Goal: Task Accomplishment & Management: Use online tool/utility

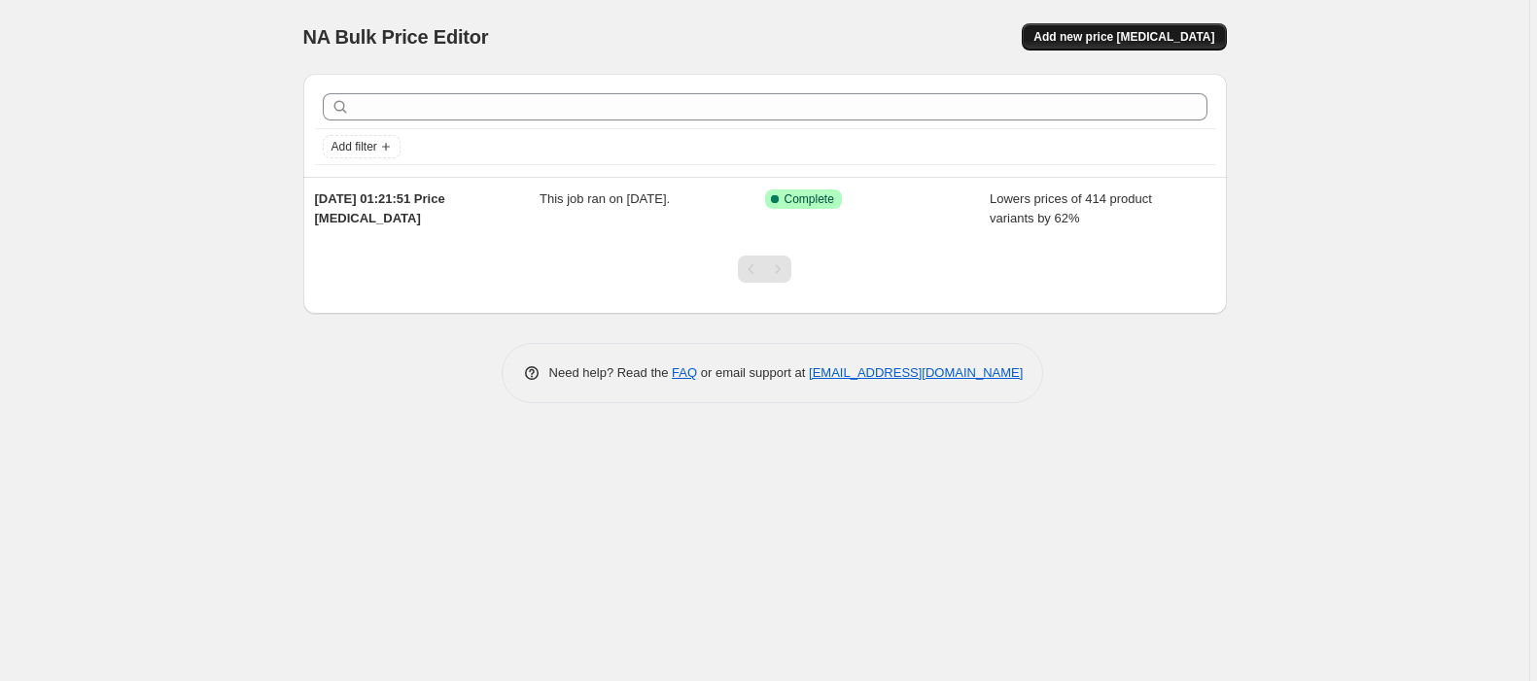
click at [1118, 32] on span "Add new price [MEDICAL_DATA]" at bounding box center [1123, 37] width 181 height 16
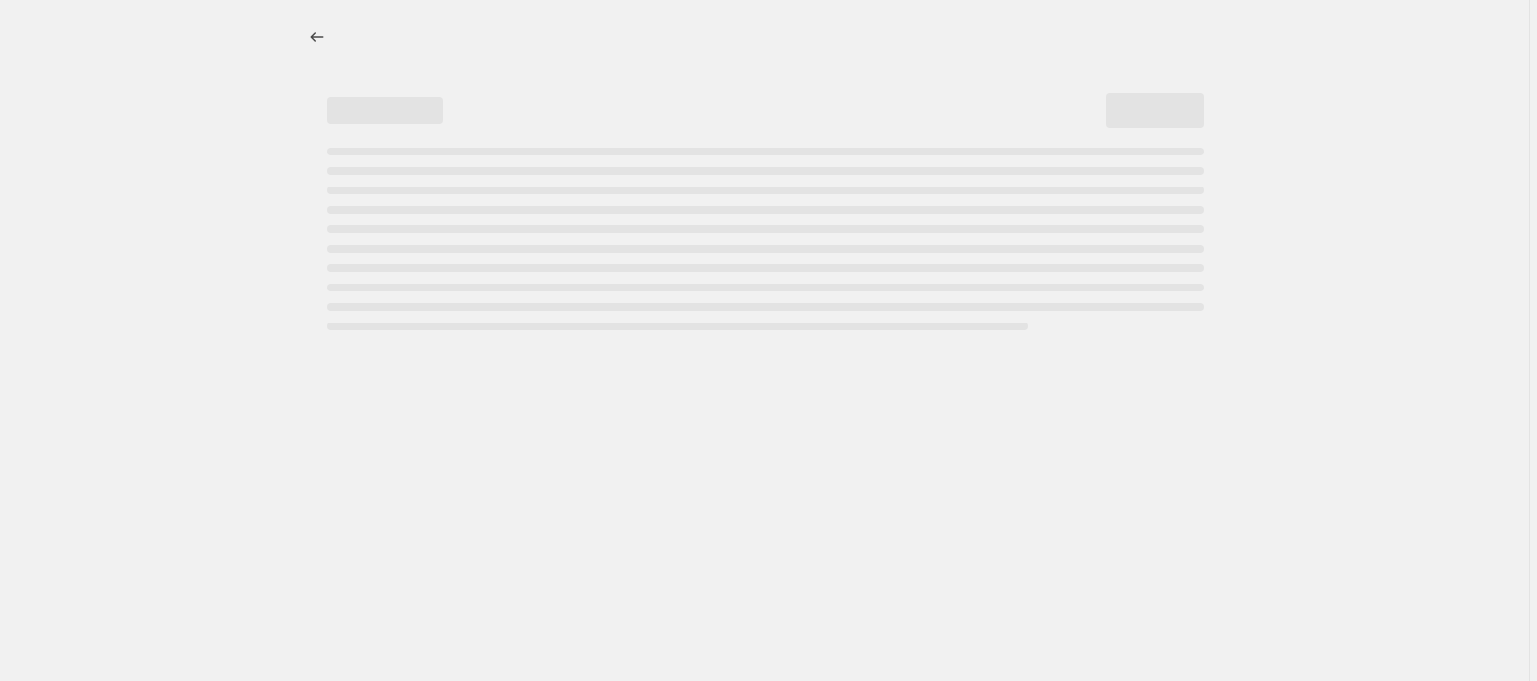
select select "percentage"
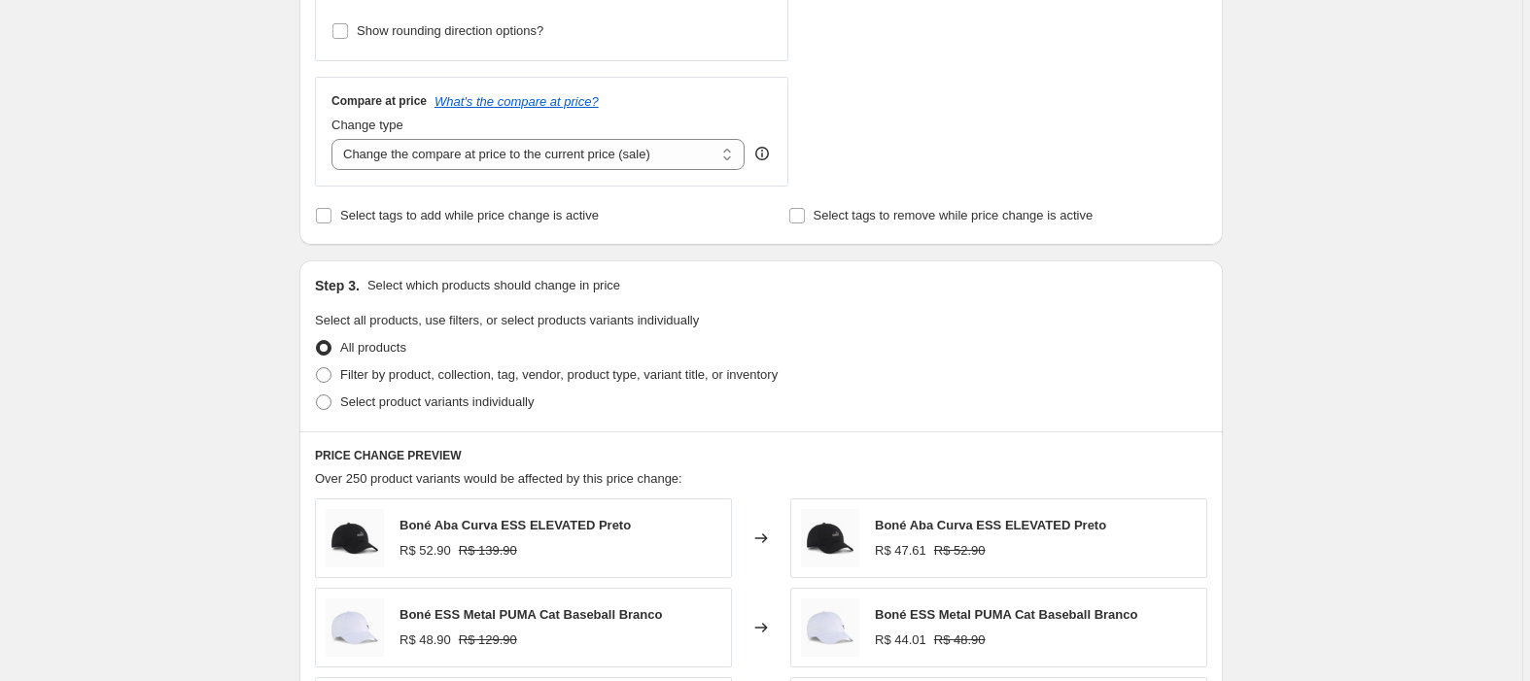
scroll to position [1166, 0]
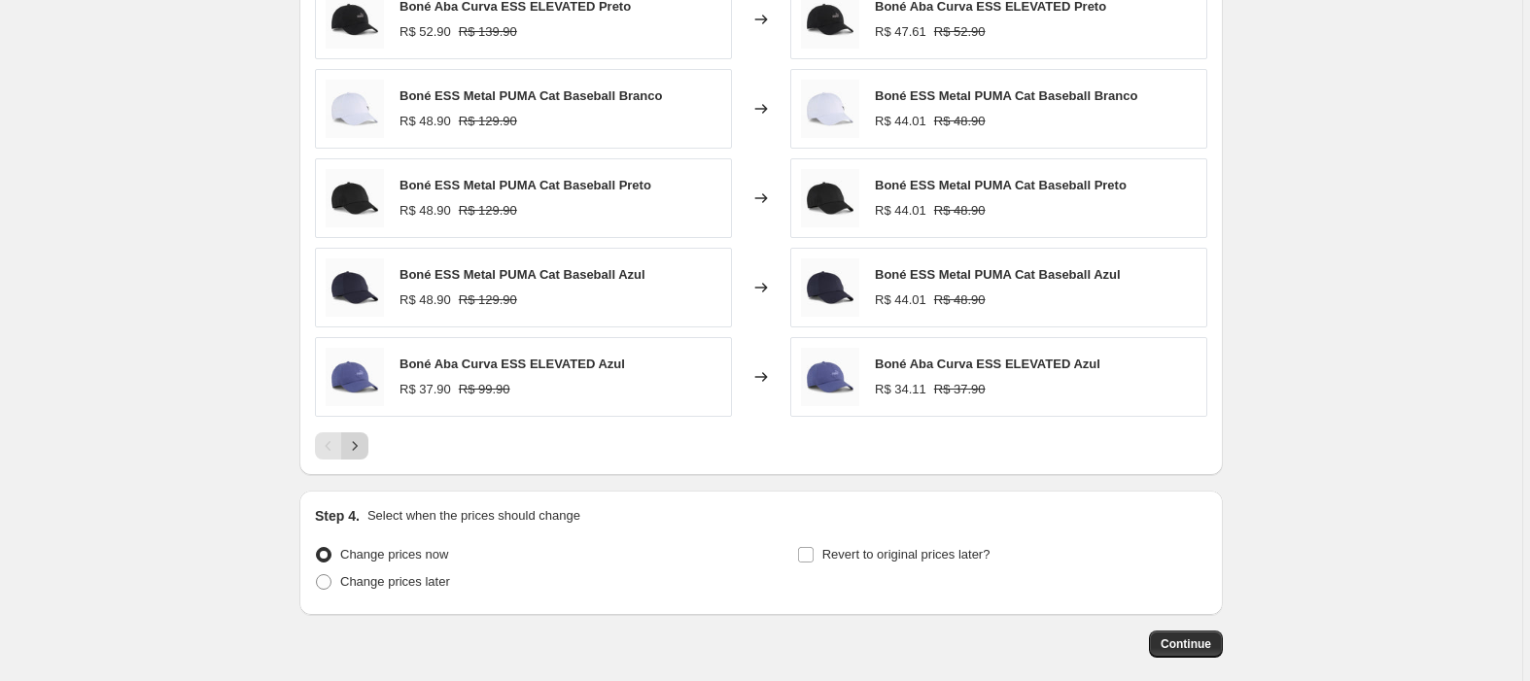
click at [344, 452] on button "Next" at bounding box center [354, 446] width 27 height 27
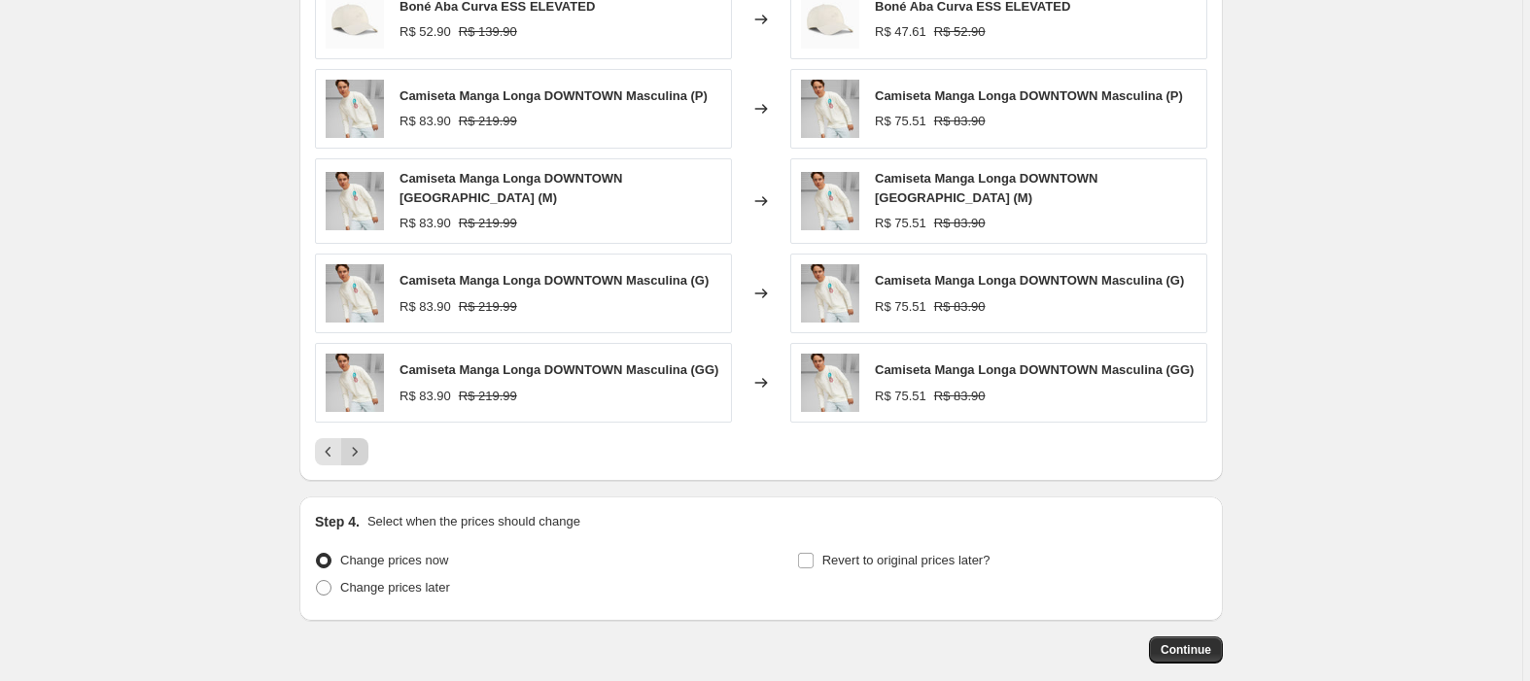
click at [346, 451] on button "Next" at bounding box center [354, 451] width 27 height 27
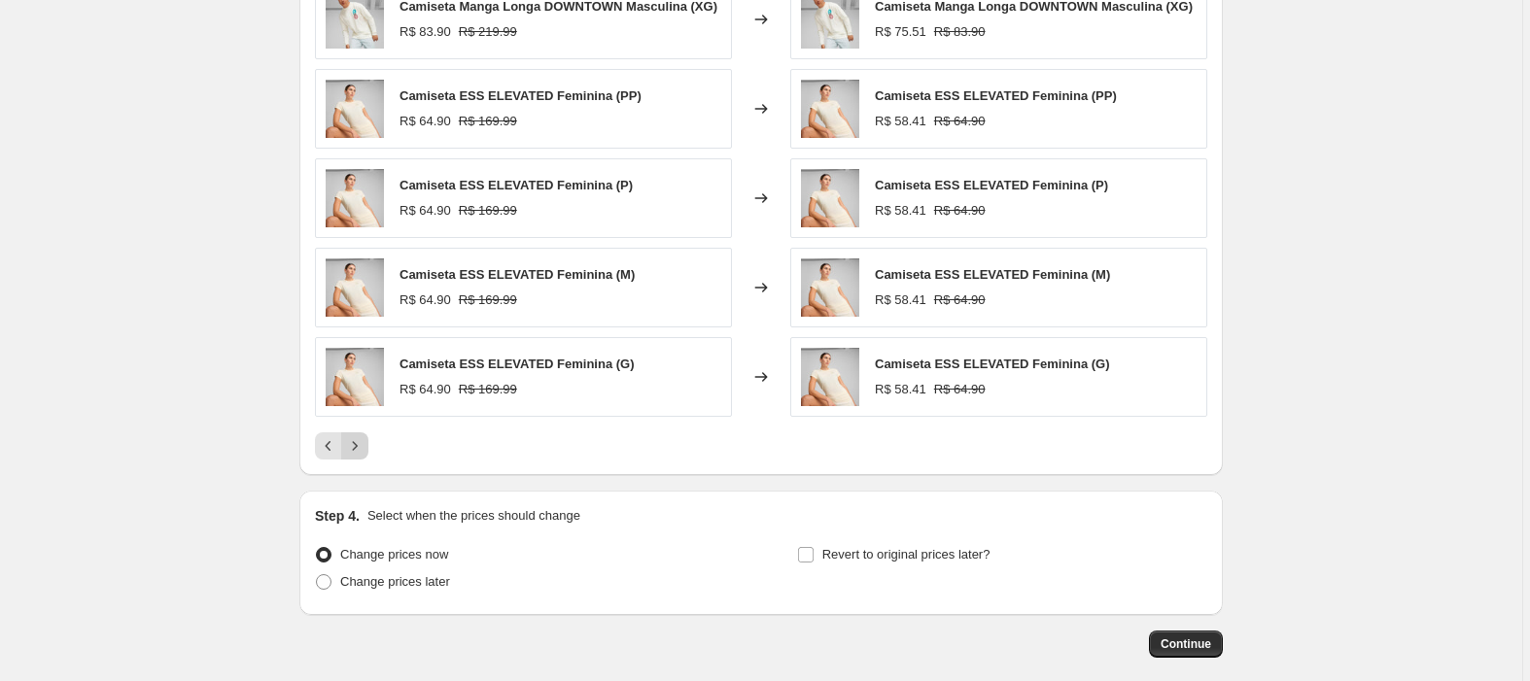
click at [346, 451] on button "Next" at bounding box center [354, 446] width 27 height 27
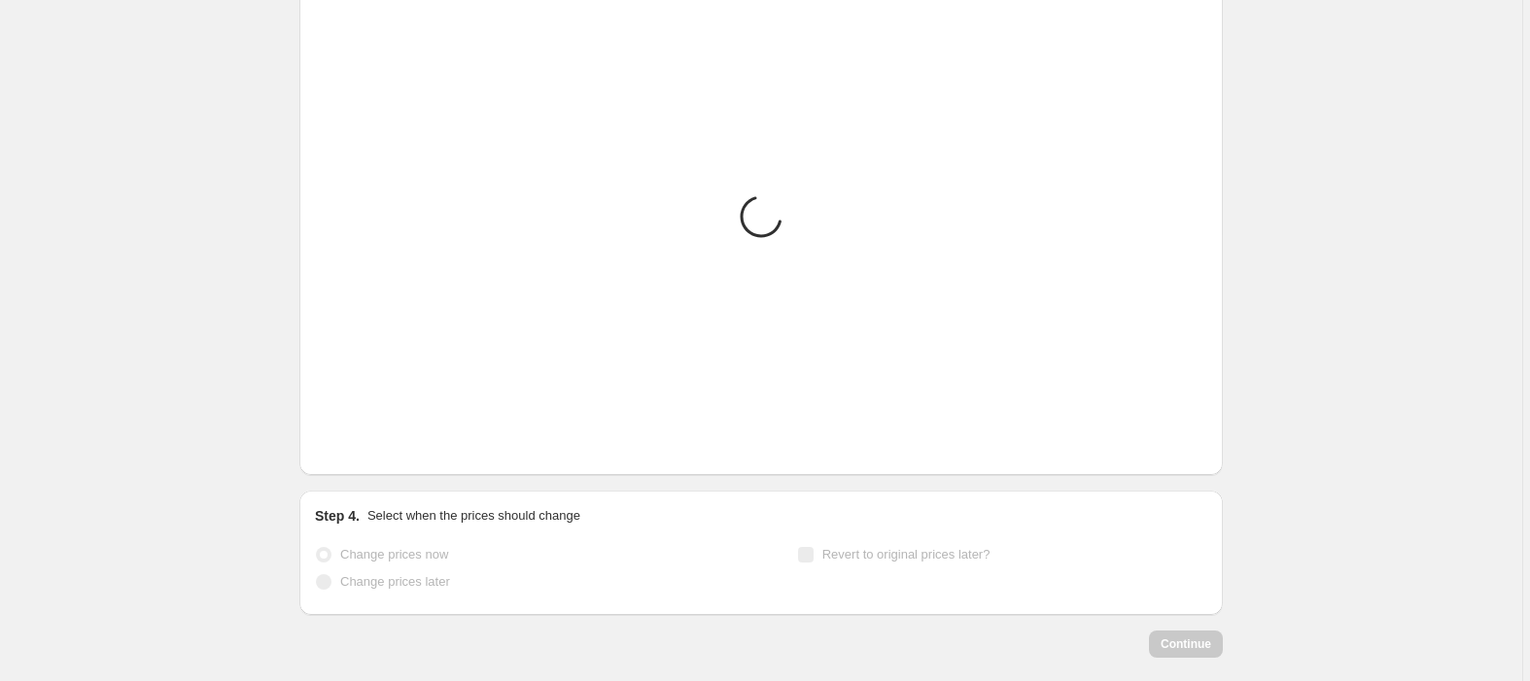
click at [346, 451] on button "Next" at bounding box center [354, 446] width 27 height 27
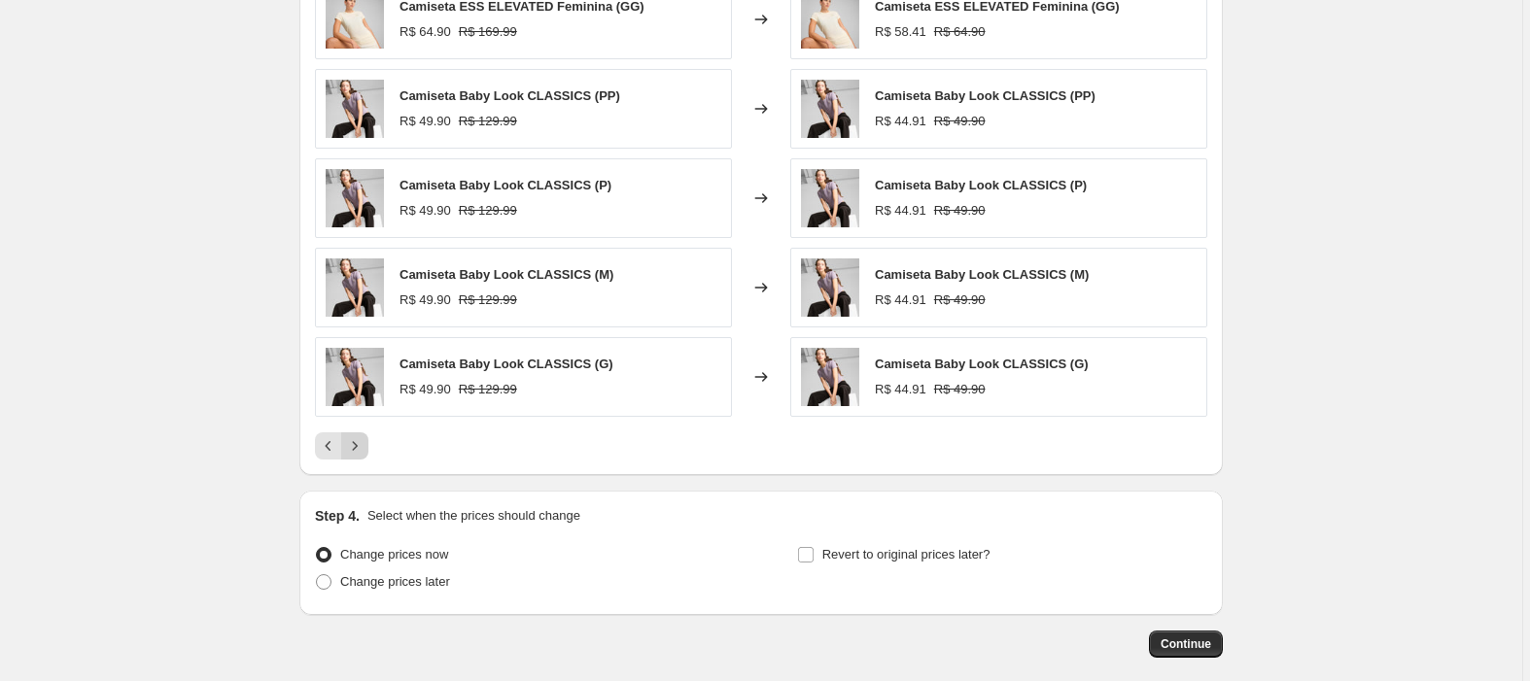
click at [346, 451] on button "Next" at bounding box center [354, 446] width 27 height 27
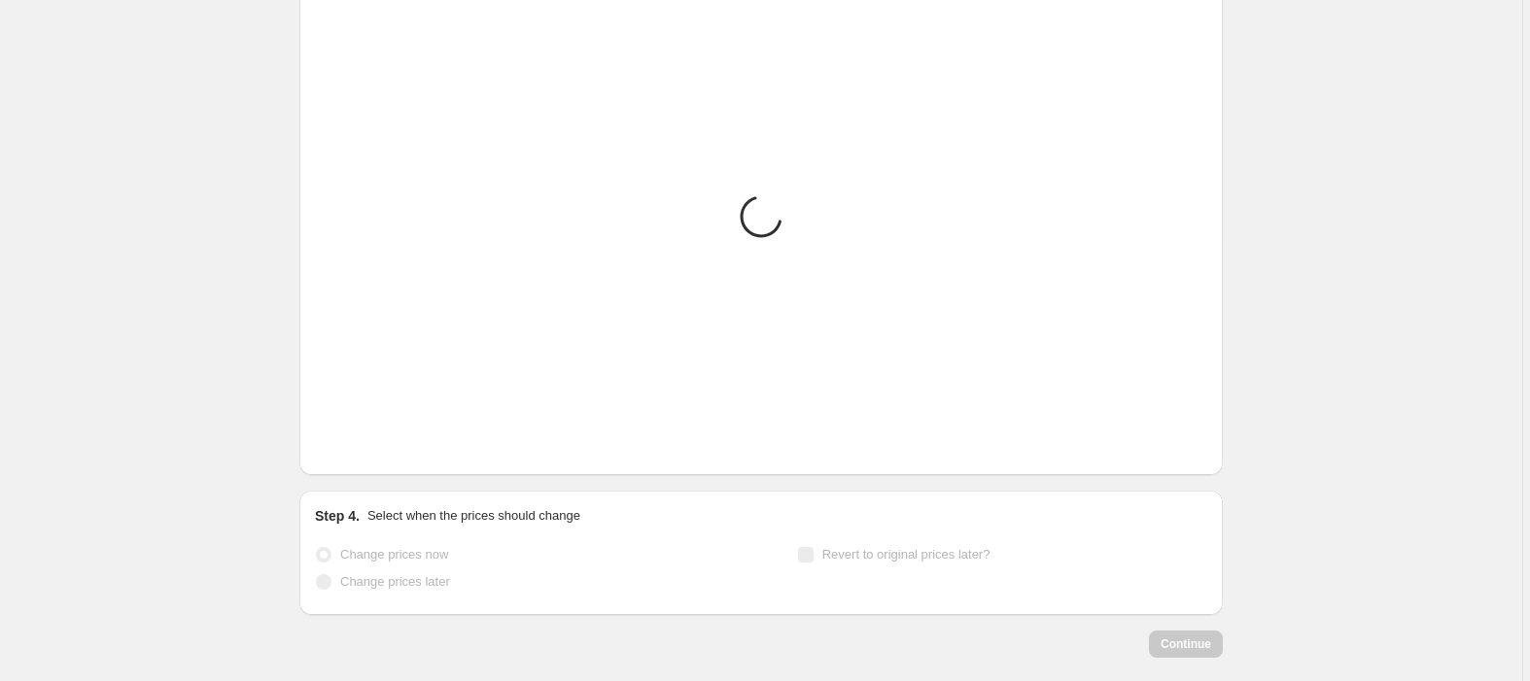
click at [346, 451] on button "Next" at bounding box center [354, 446] width 27 height 27
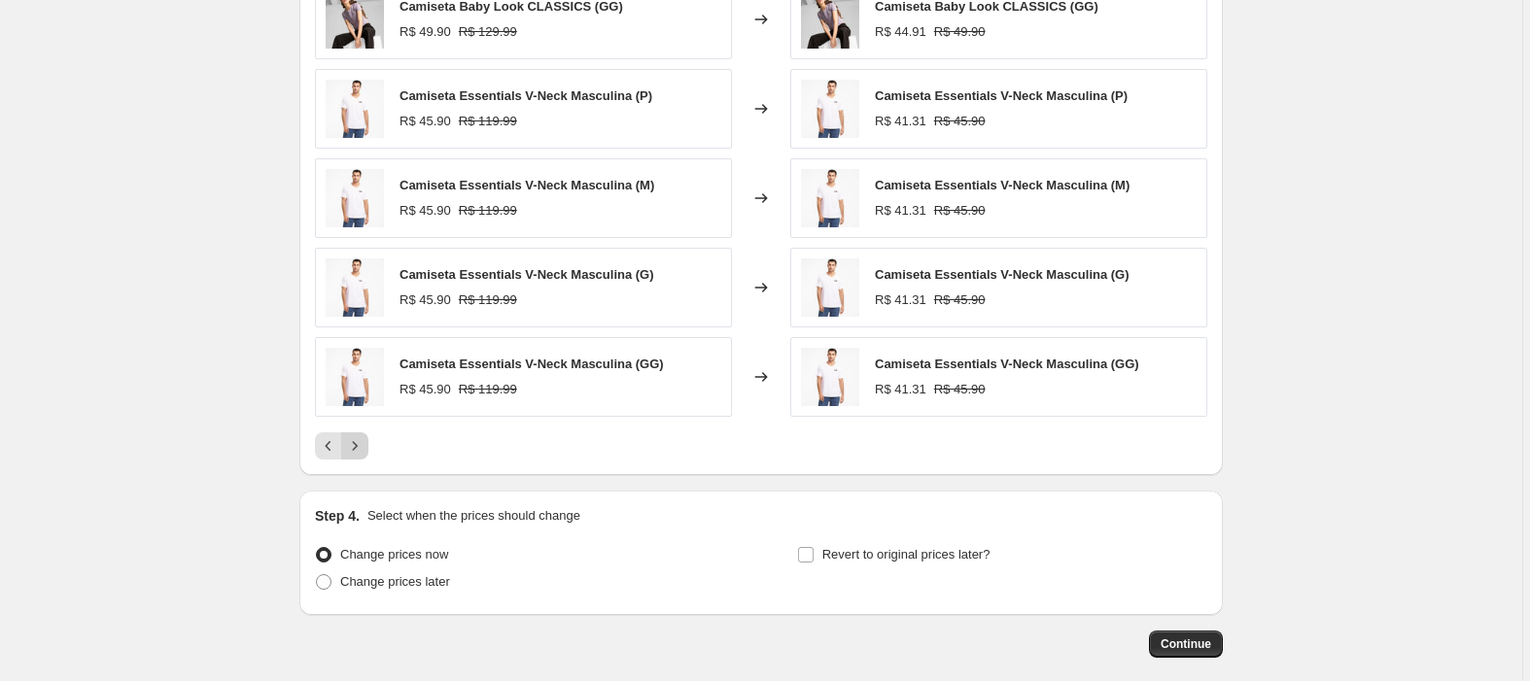
click at [346, 451] on button "Next" at bounding box center [354, 446] width 27 height 27
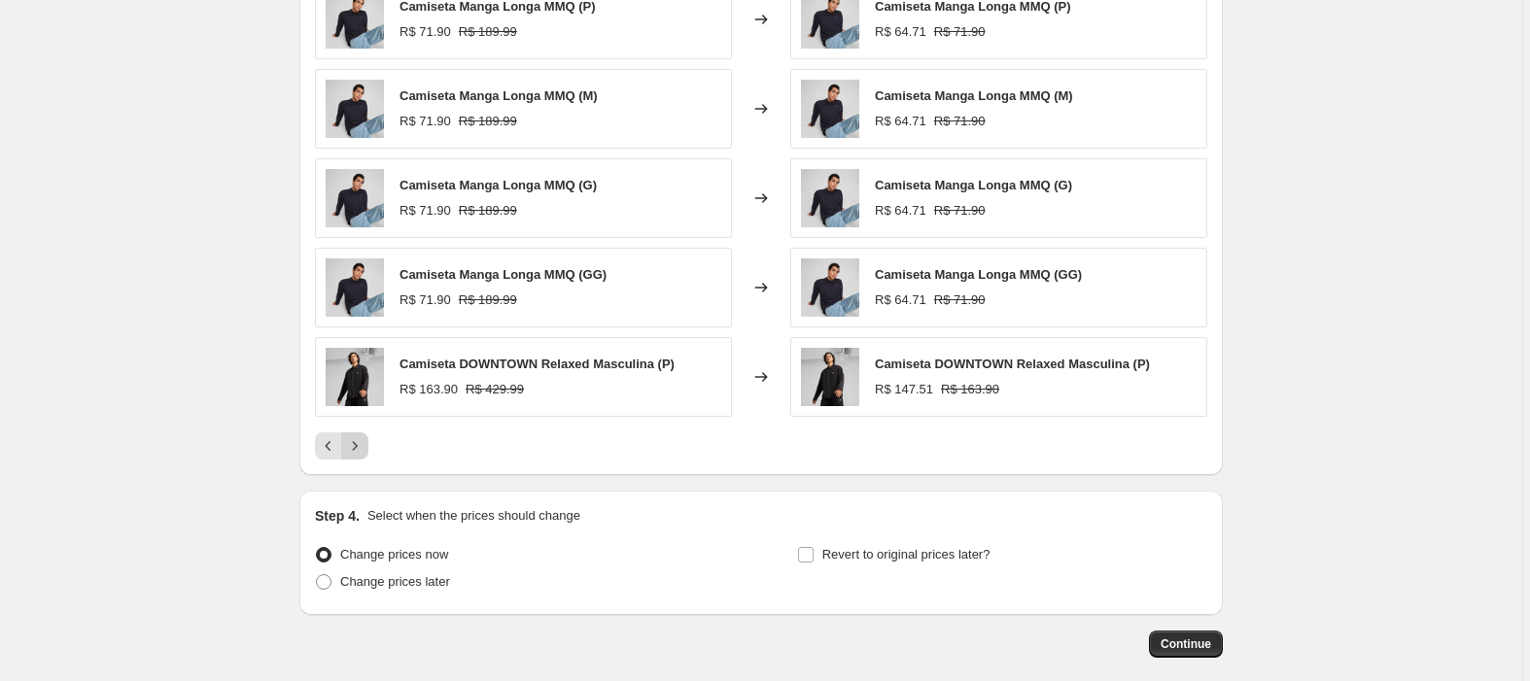
click at [346, 451] on button "Next" at bounding box center [354, 446] width 27 height 27
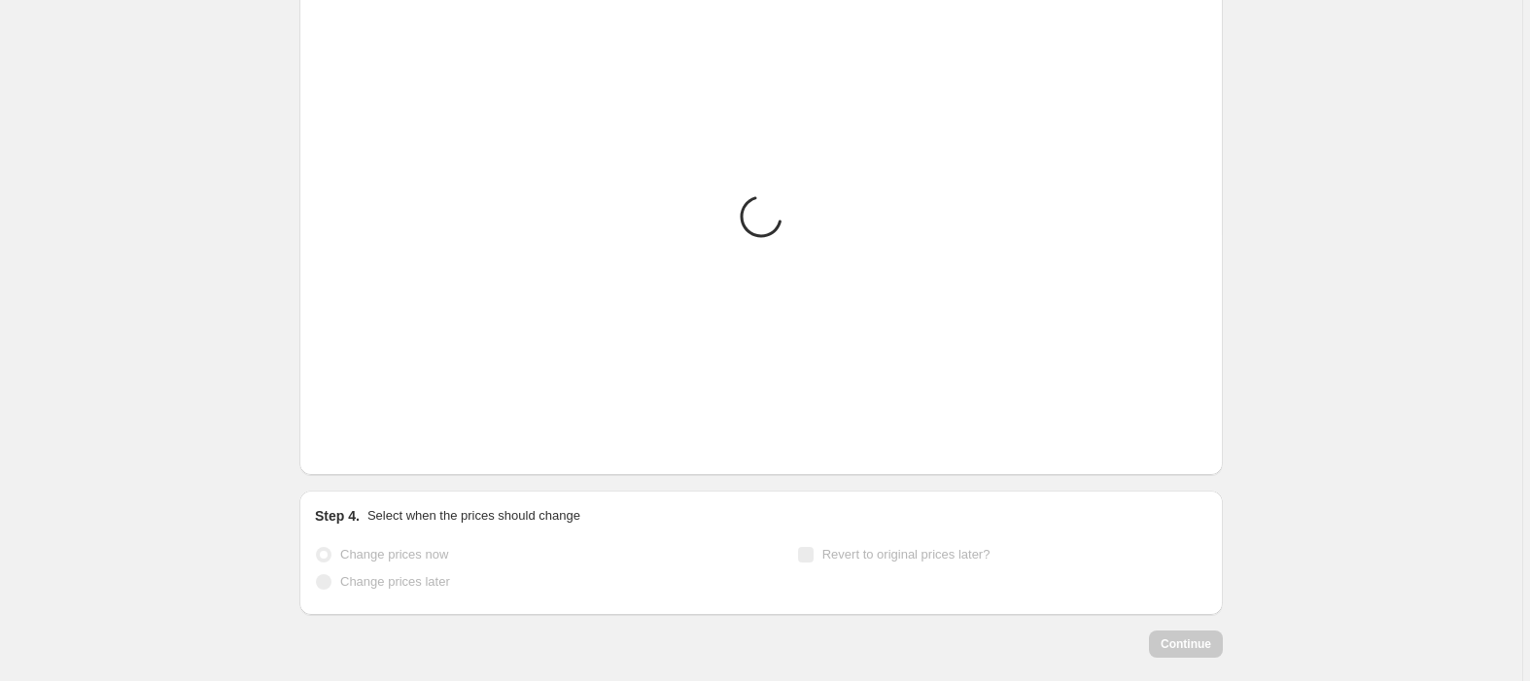
click at [346, 451] on button "Next" at bounding box center [354, 446] width 27 height 27
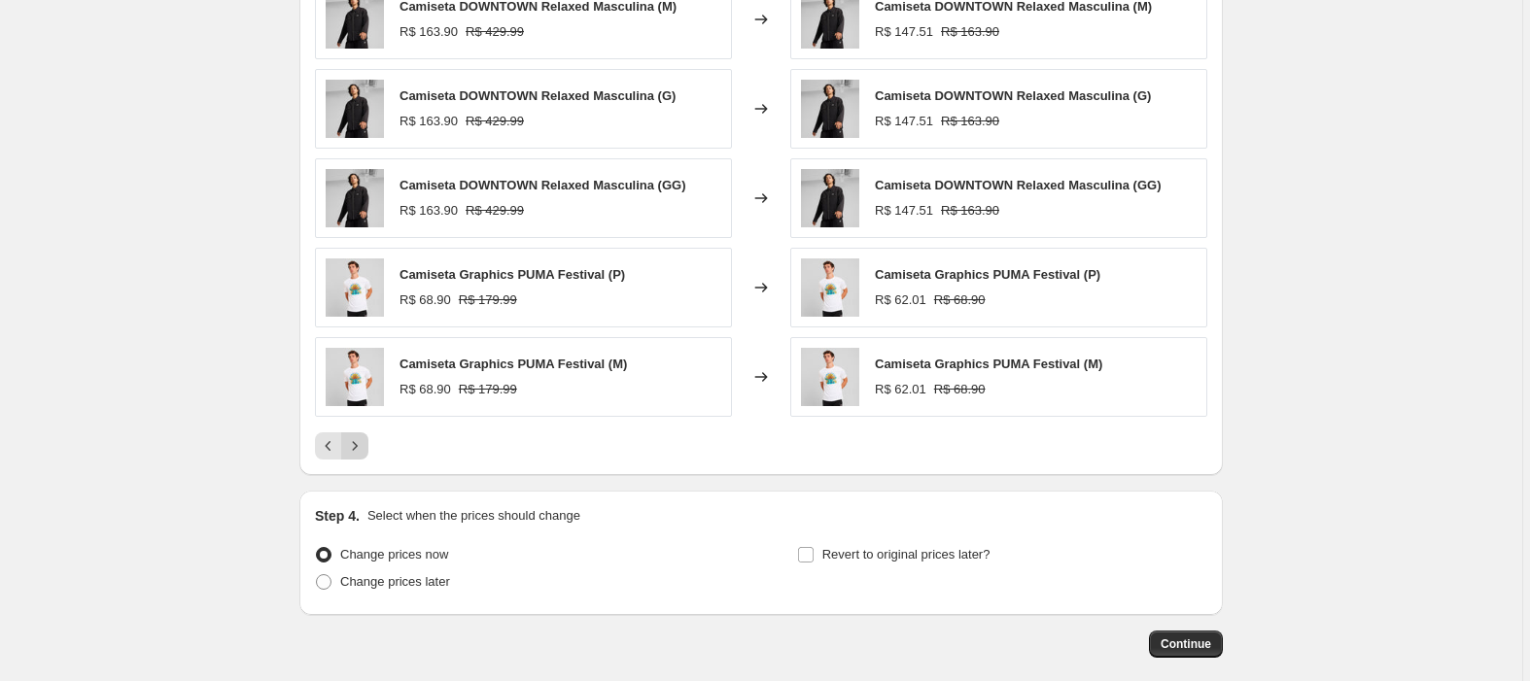
click at [346, 451] on button "Next" at bounding box center [354, 446] width 27 height 27
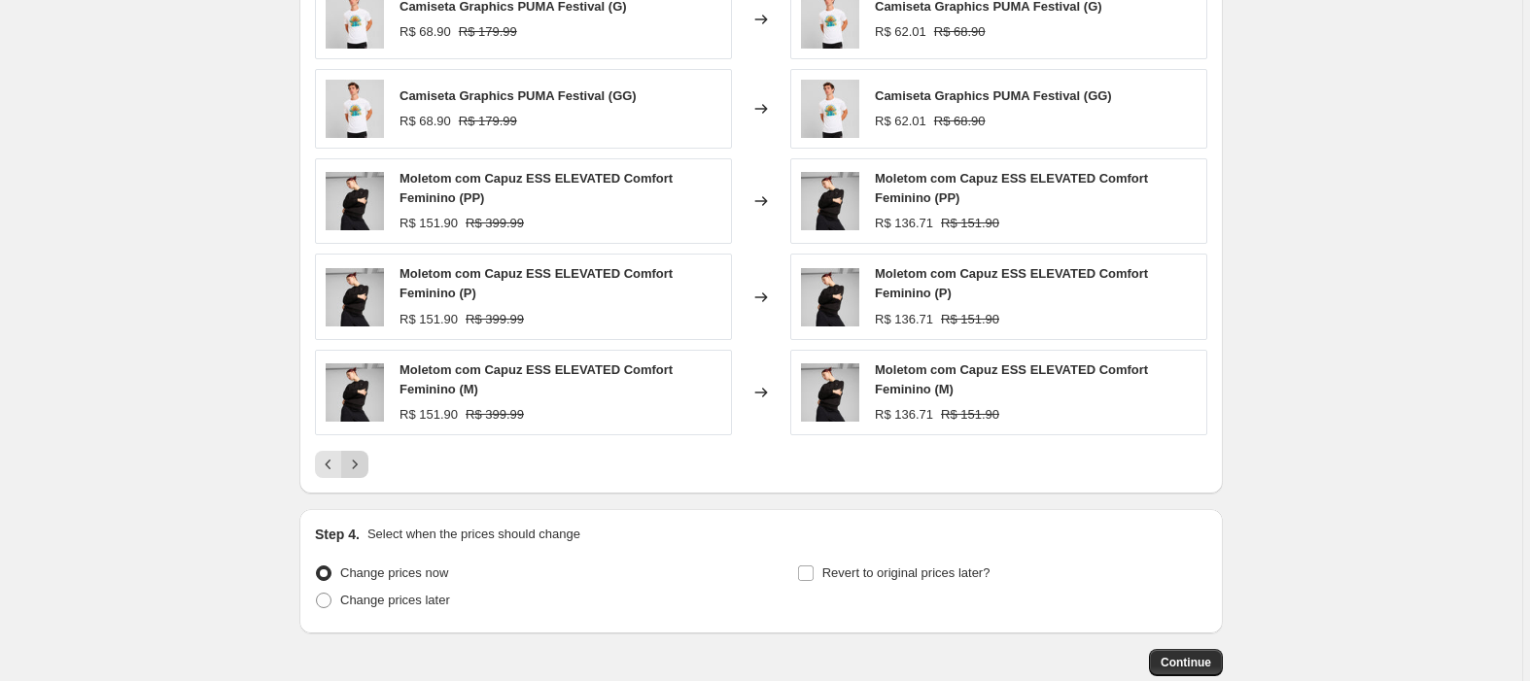
click at [346, 451] on div "Camiseta Graphics PUMA Festival (G) R$ 68.90 R$ 179.99 Changed to Camiseta Grap…" at bounding box center [761, 229] width 892 height 499
click at [346, 467] on button "Next" at bounding box center [354, 464] width 27 height 27
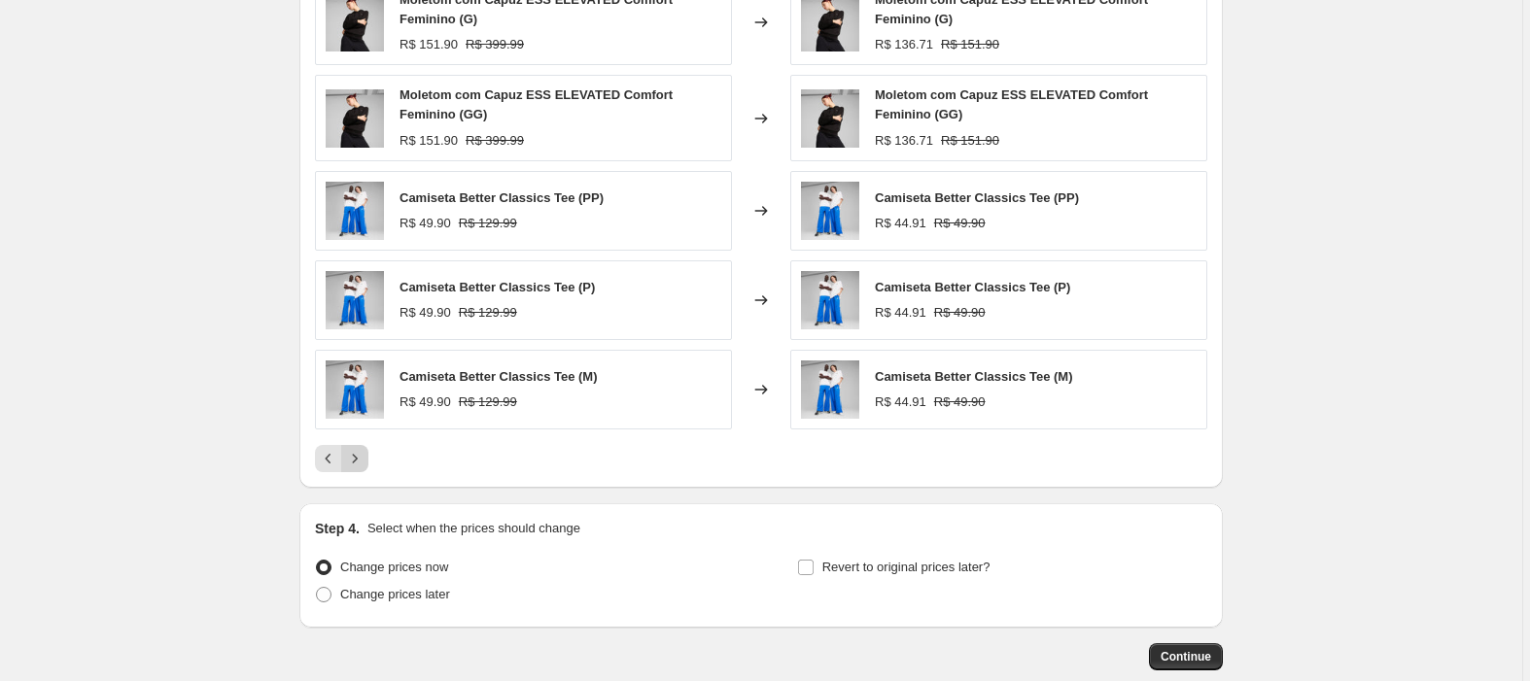
click at [355, 469] on icon "Next" at bounding box center [354, 458] width 19 height 19
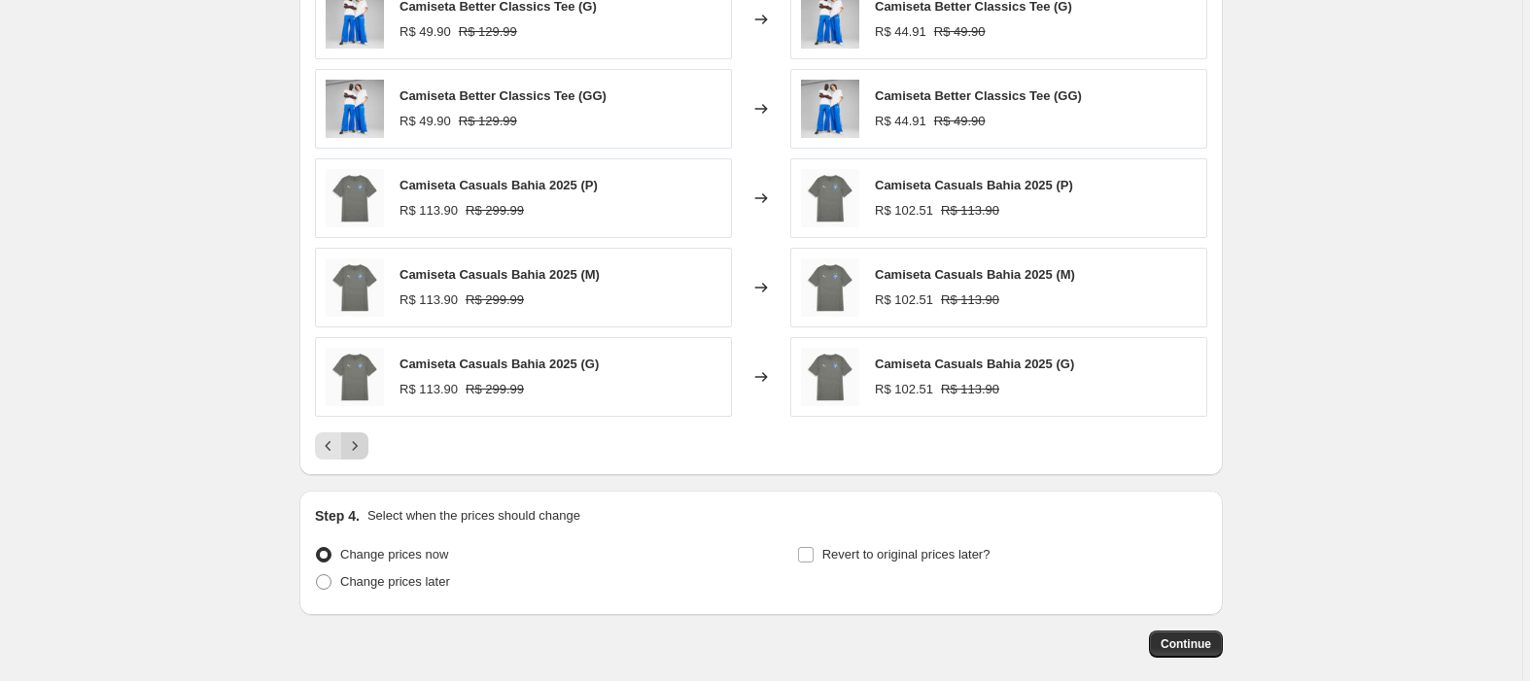
click at [355, 469] on div "PRICE CHANGE PREVIEW Over 250 product variants would be affected by this price …" at bounding box center [760, 194] width 923 height 563
click at [356, 455] on icon "Next" at bounding box center [354, 445] width 19 height 19
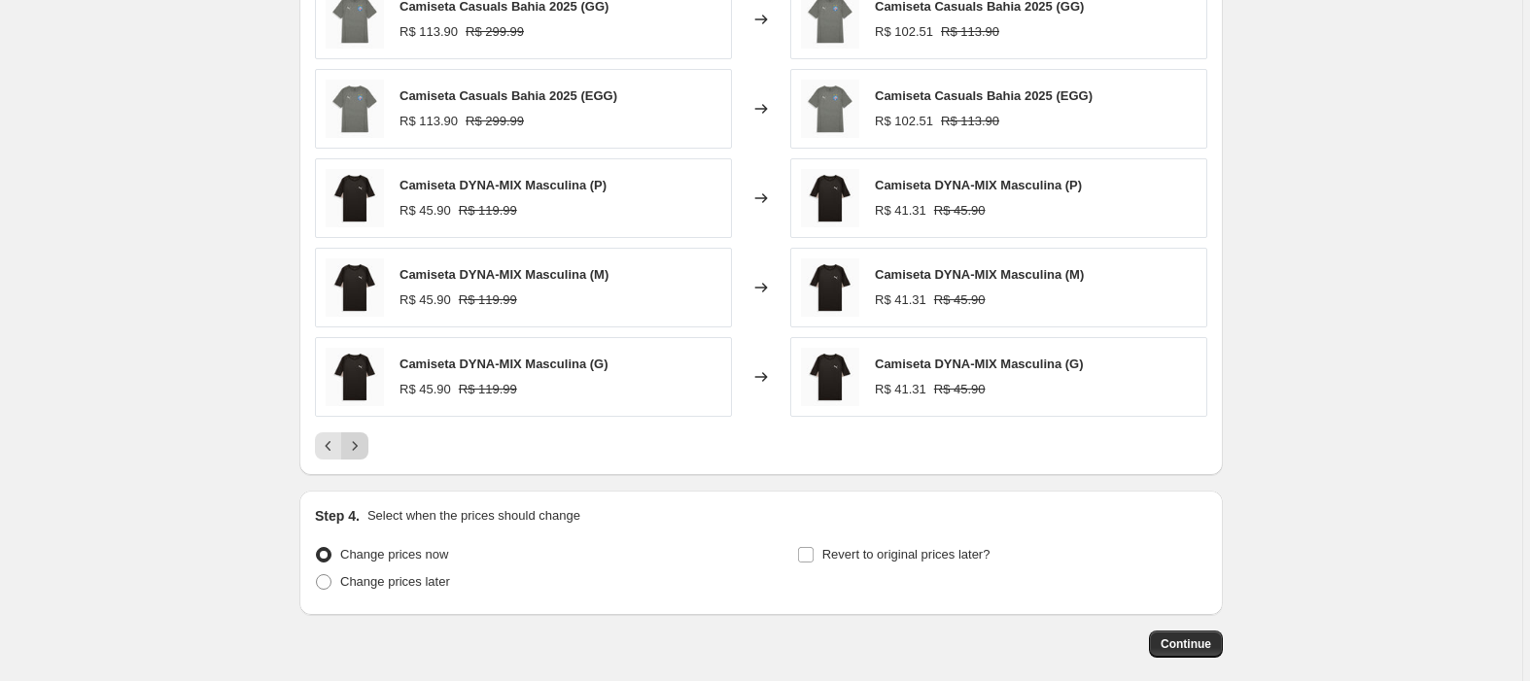
click at [356, 455] on icon "Next" at bounding box center [354, 445] width 19 height 19
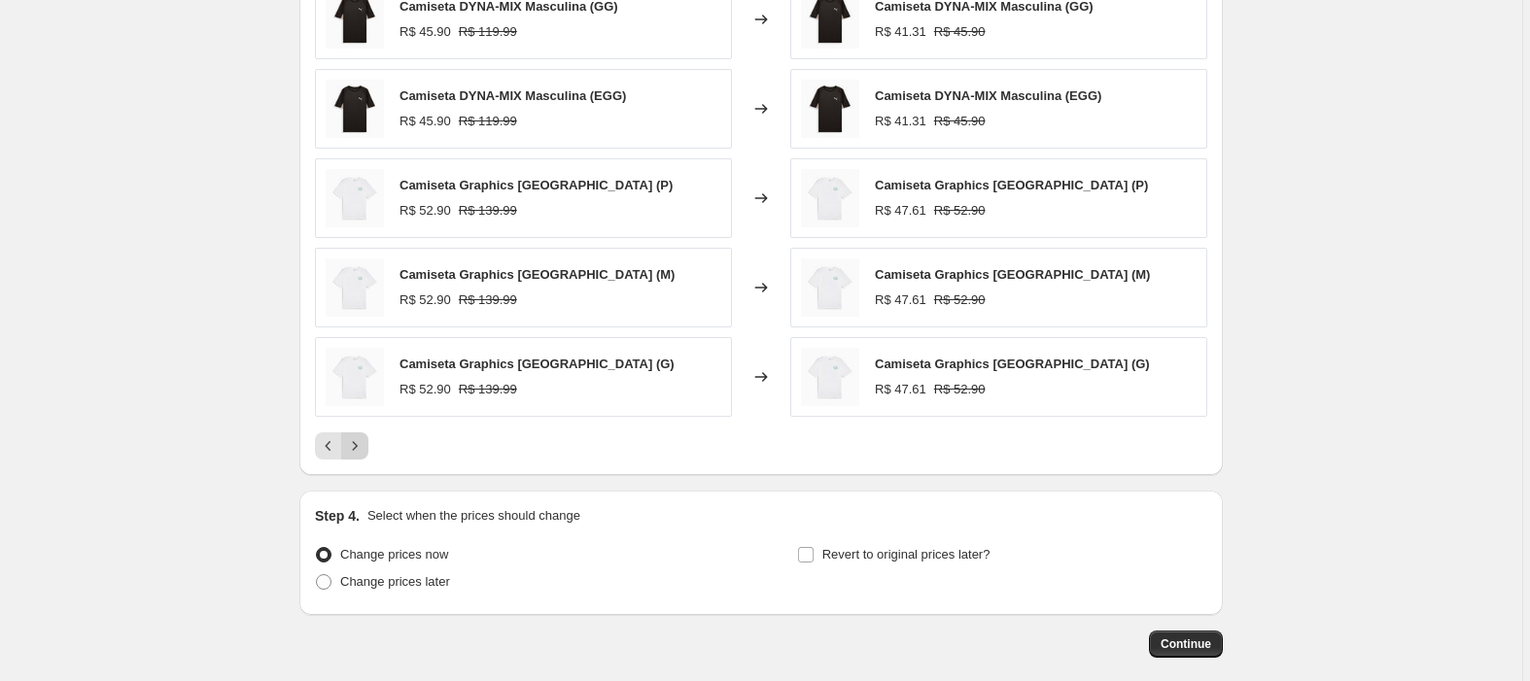
click at [356, 448] on icon "Next" at bounding box center [354, 445] width 19 height 19
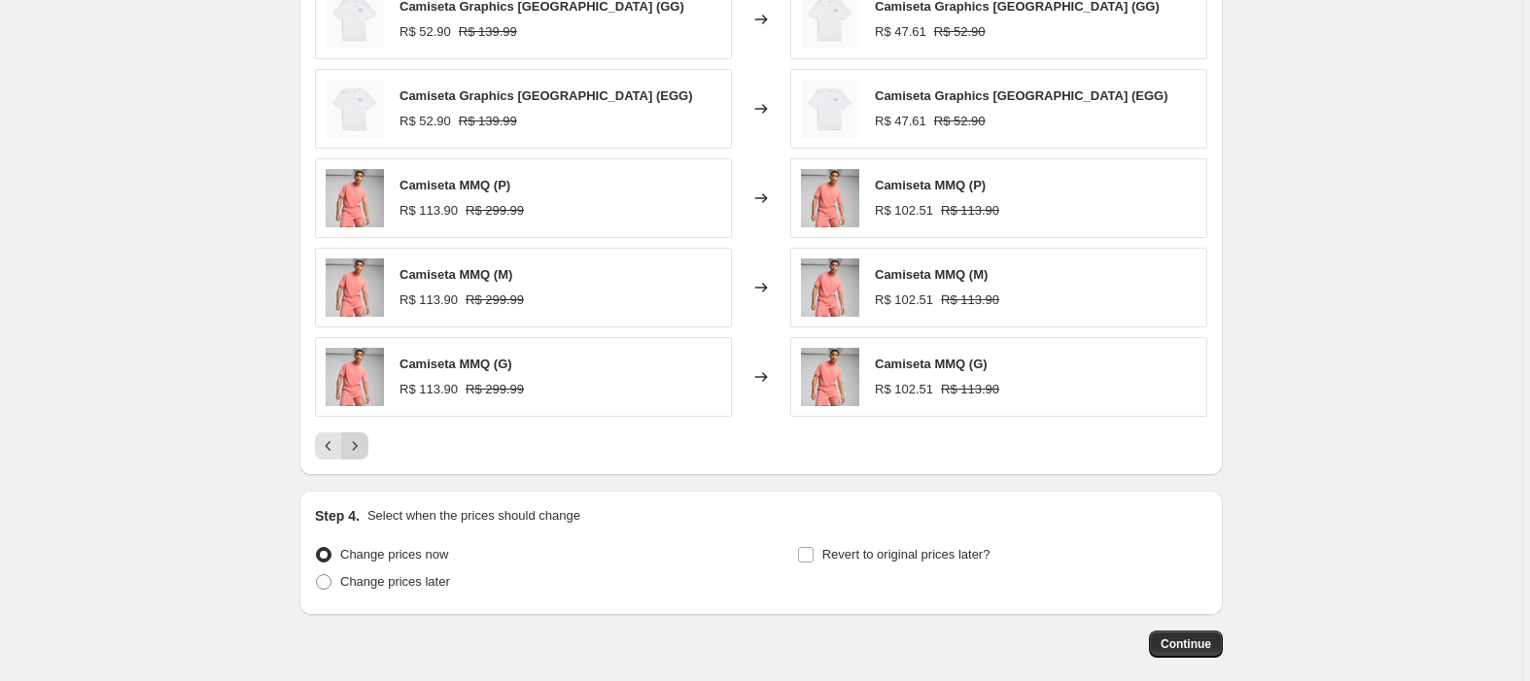
click at [356, 448] on icon "Next" at bounding box center [354, 445] width 19 height 19
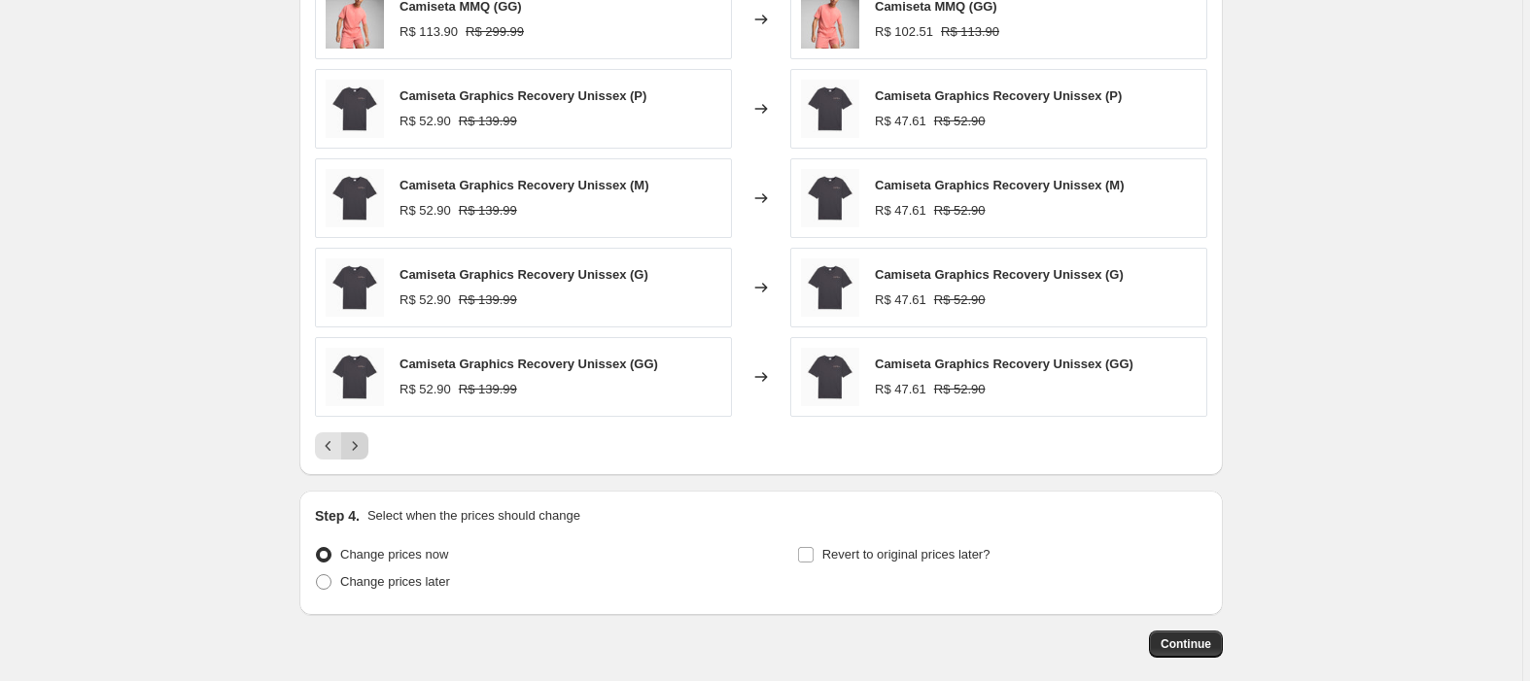
click at [356, 448] on icon "Next" at bounding box center [354, 445] width 19 height 19
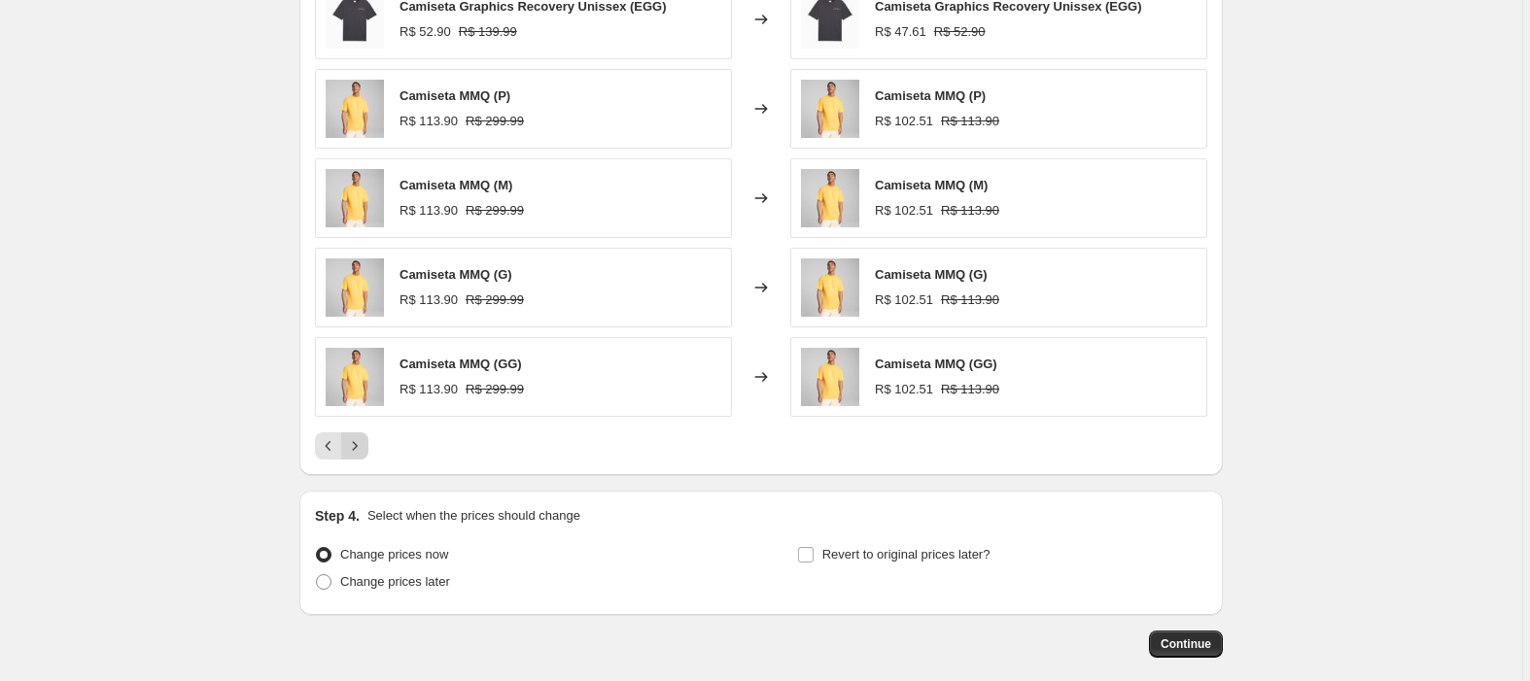
click at [356, 448] on icon "Next" at bounding box center [354, 445] width 19 height 19
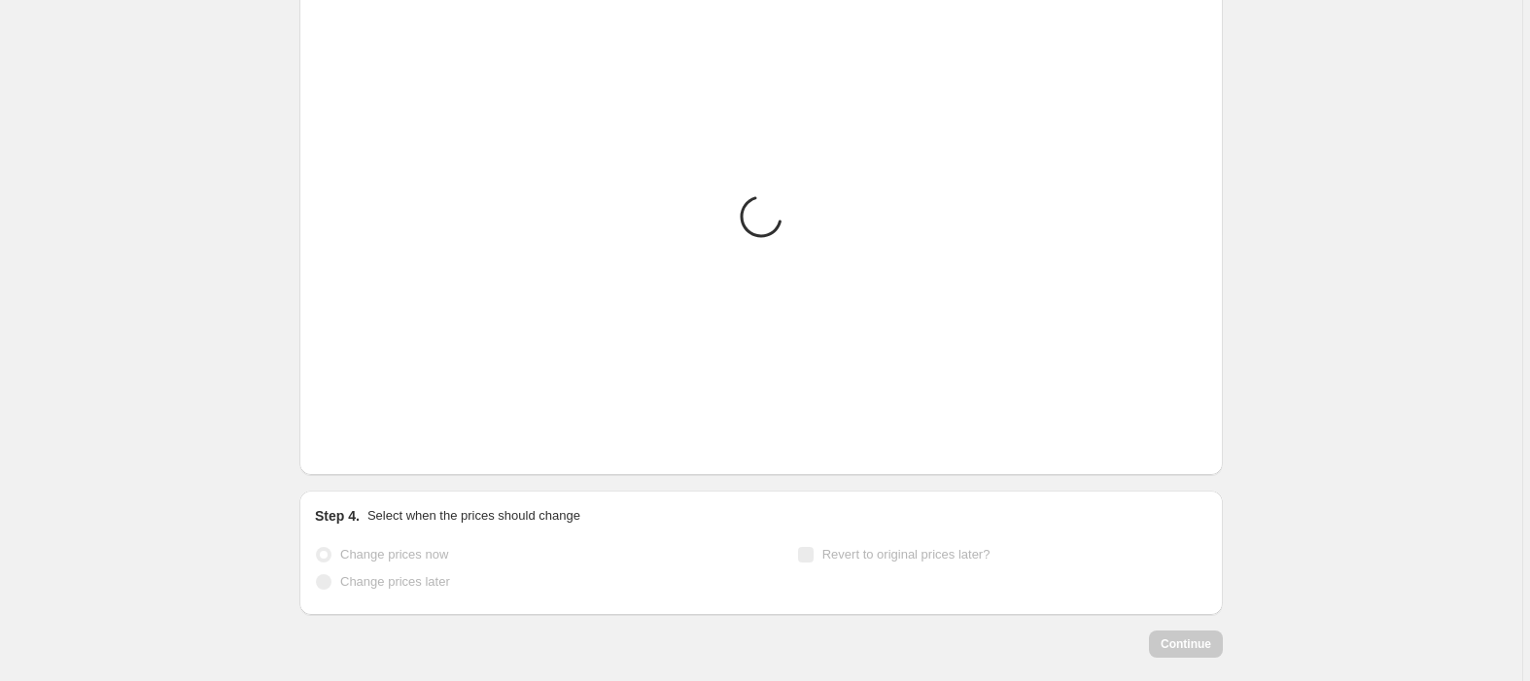
click at [356, 448] on icon "Next" at bounding box center [354, 445] width 19 height 19
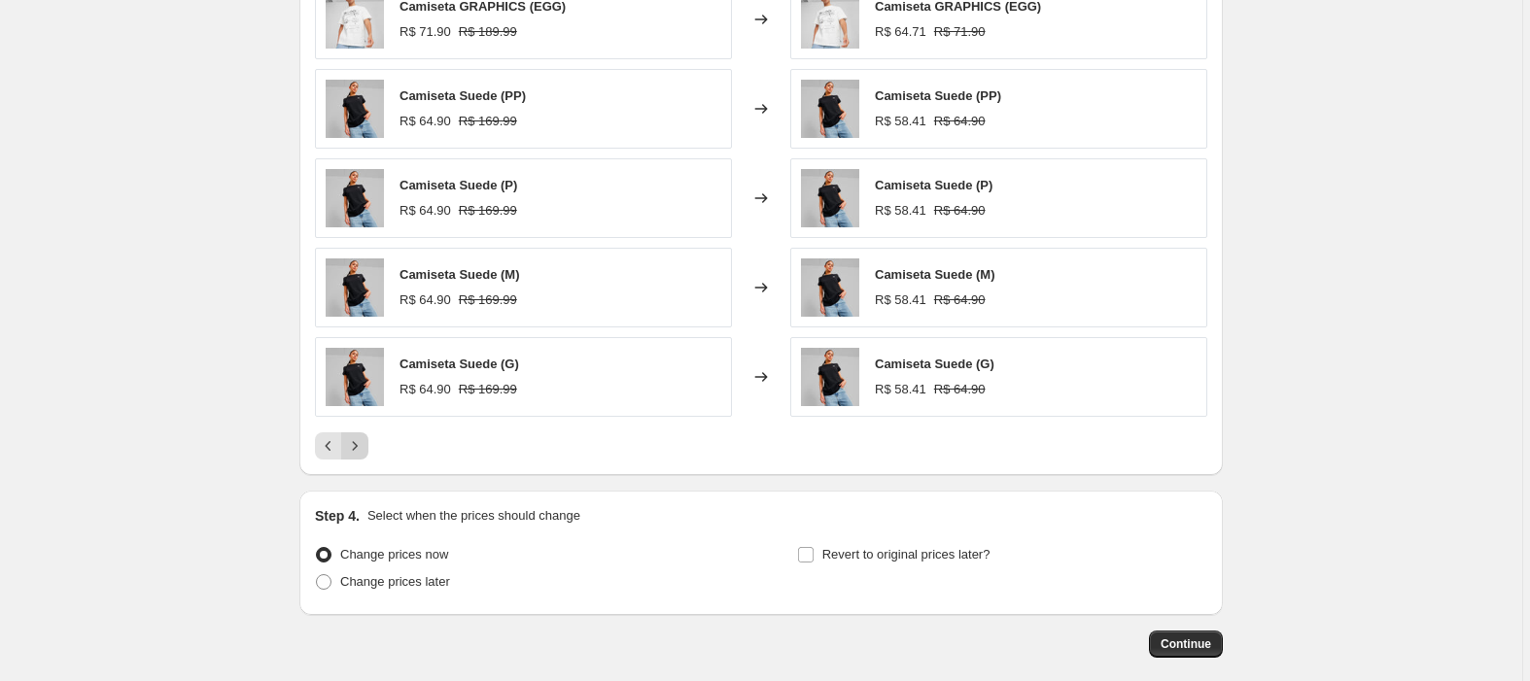
click at [356, 448] on icon "Next" at bounding box center [354, 445] width 19 height 19
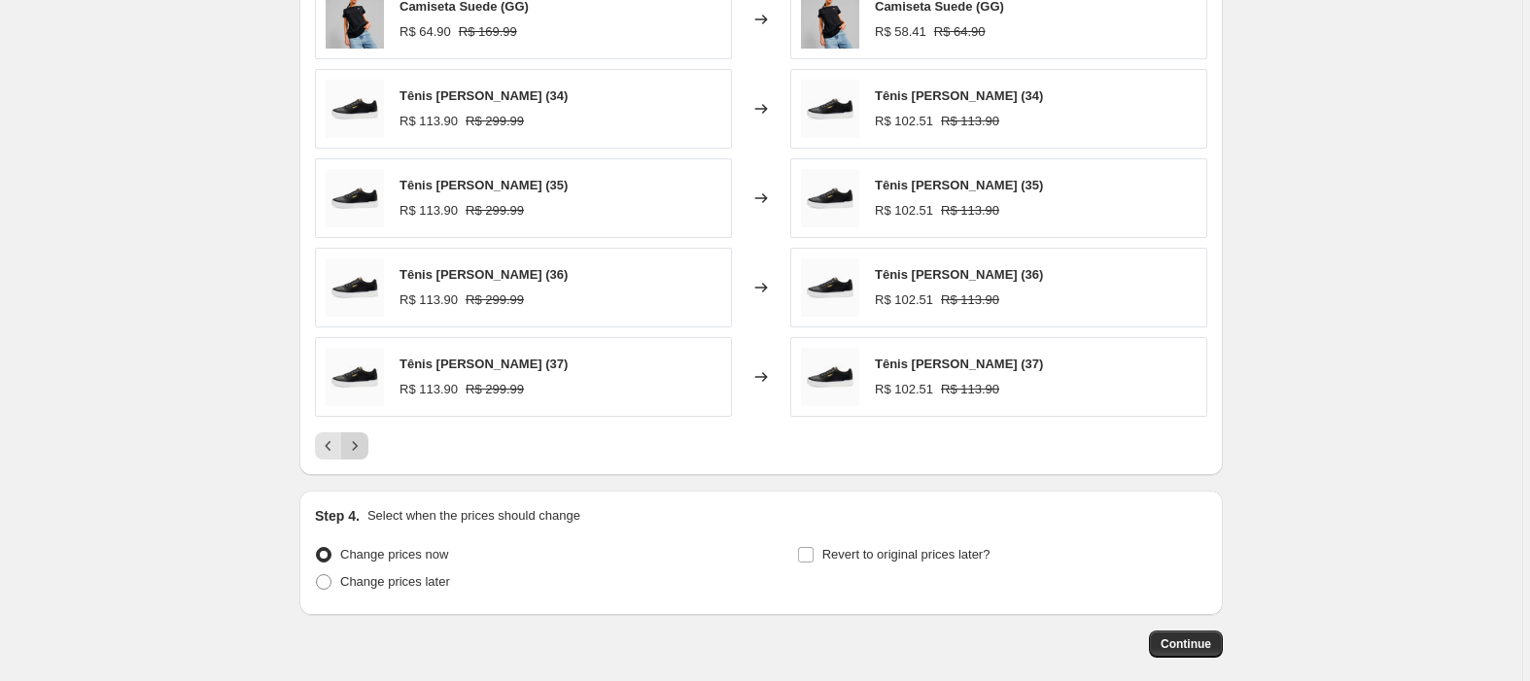
click at [356, 448] on icon "Next" at bounding box center [354, 445] width 19 height 19
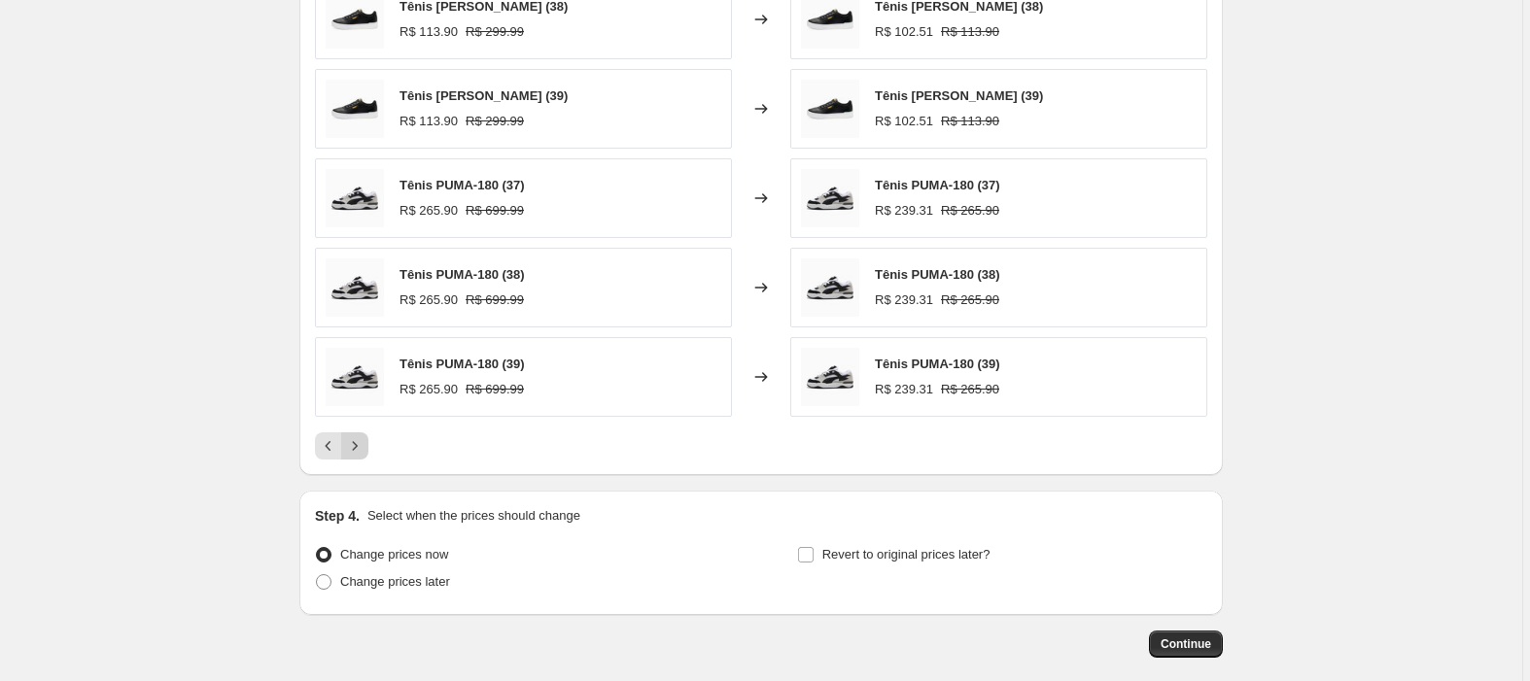
click at [356, 448] on icon "Next" at bounding box center [354, 445] width 19 height 19
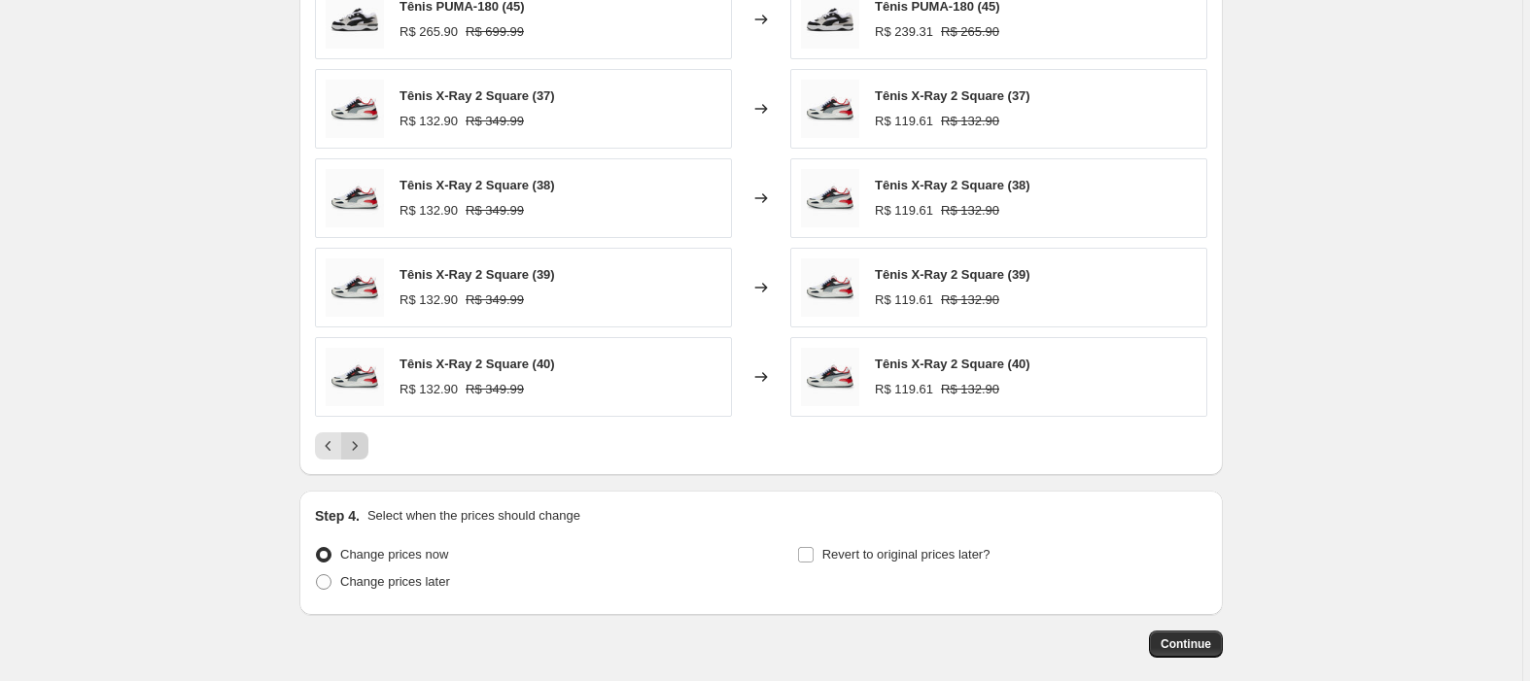
click at [356, 448] on icon "Next" at bounding box center [354, 445] width 19 height 19
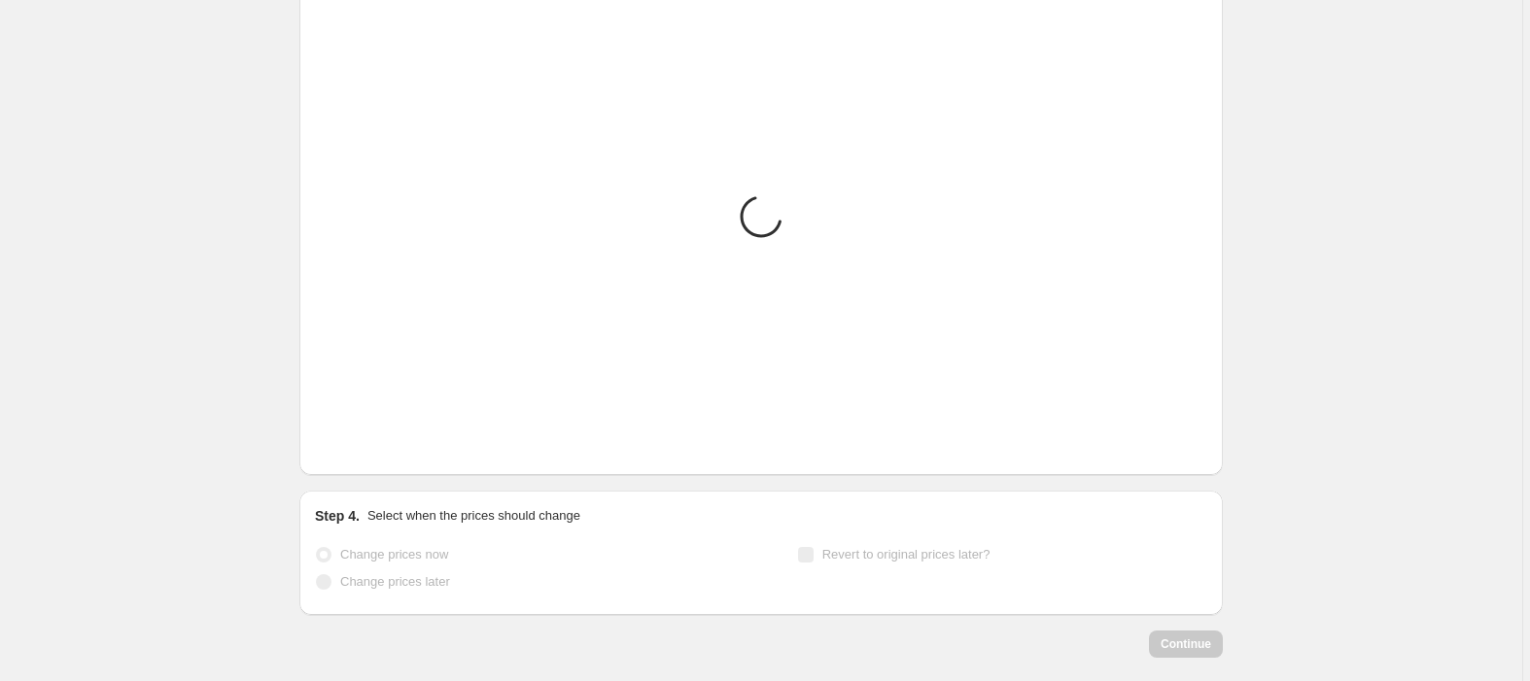
click at [356, 448] on icon "Next" at bounding box center [354, 445] width 19 height 19
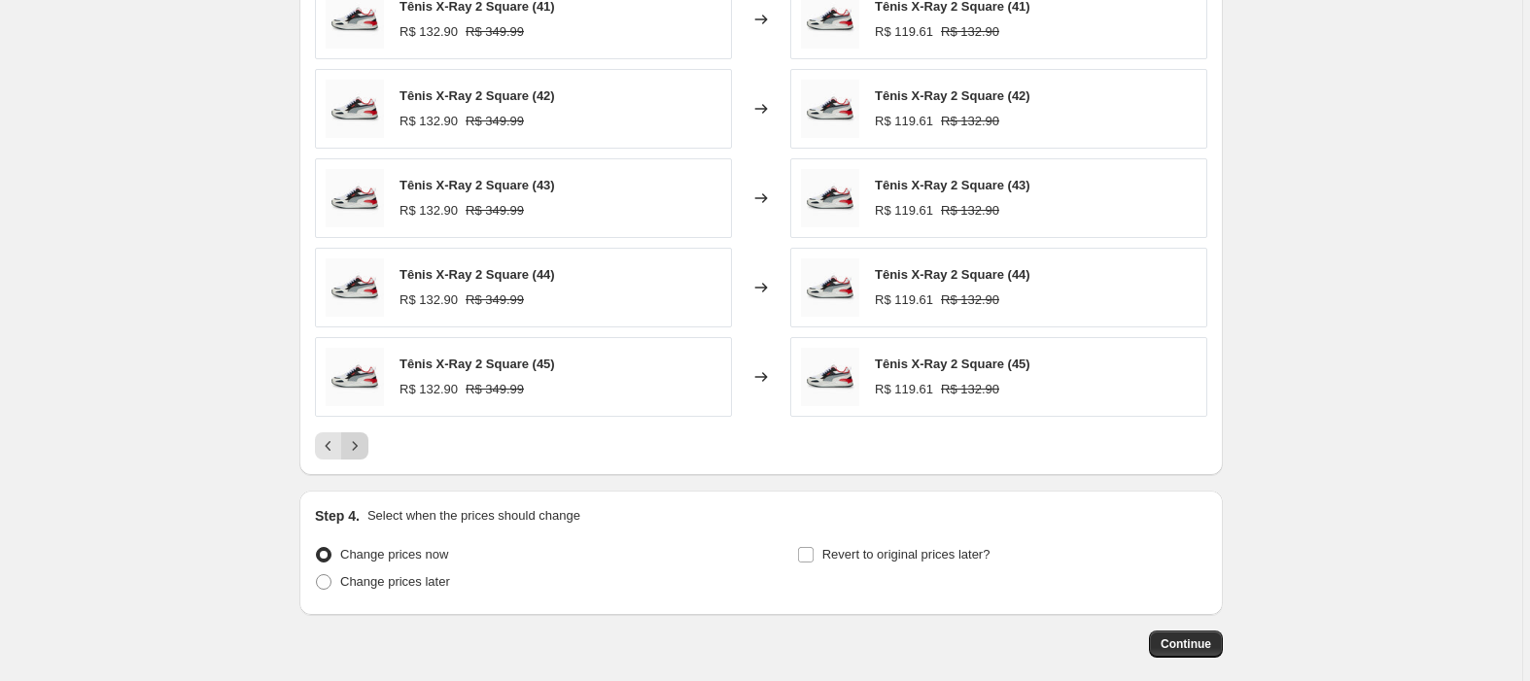
click at [356, 448] on icon "Next" at bounding box center [354, 445] width 19 height 19
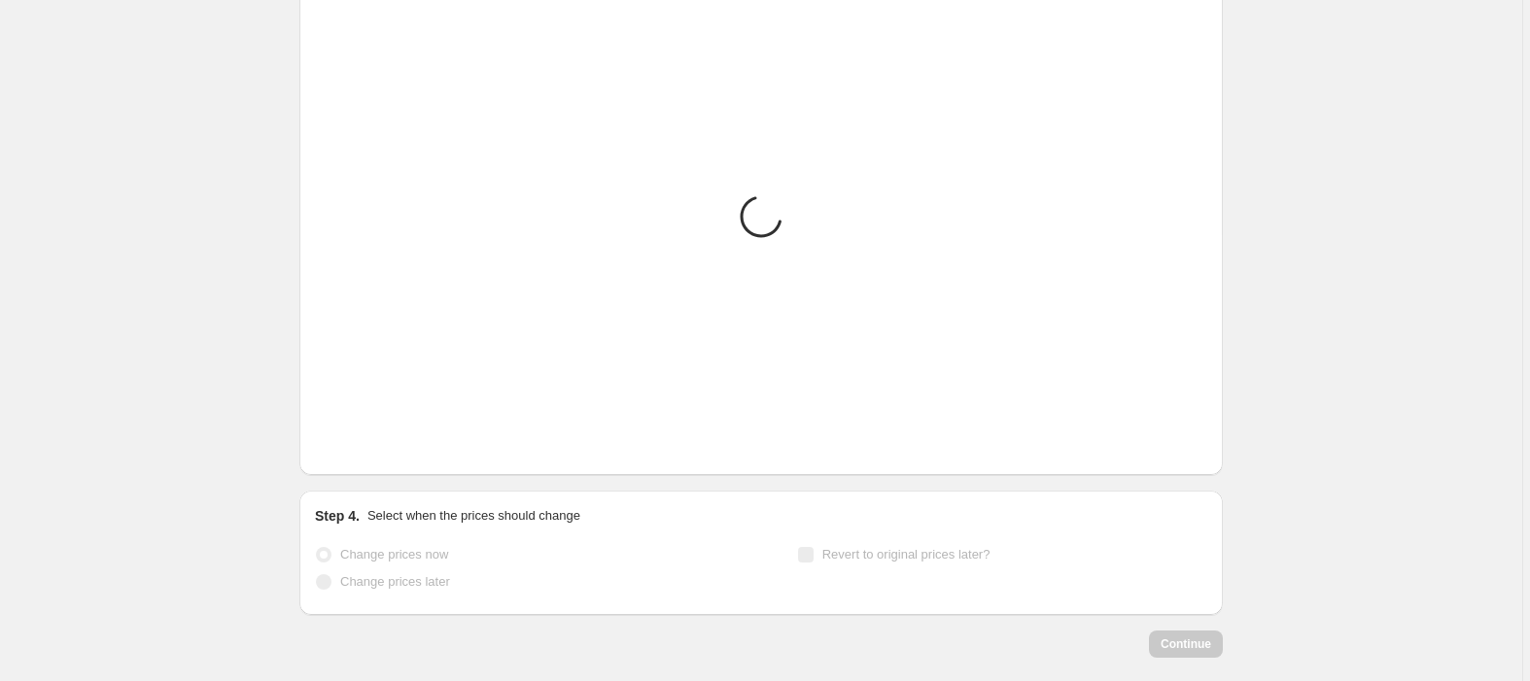
click at [356, 448] on icon "Next" at bounding box center [354, 445] width 19 height 19
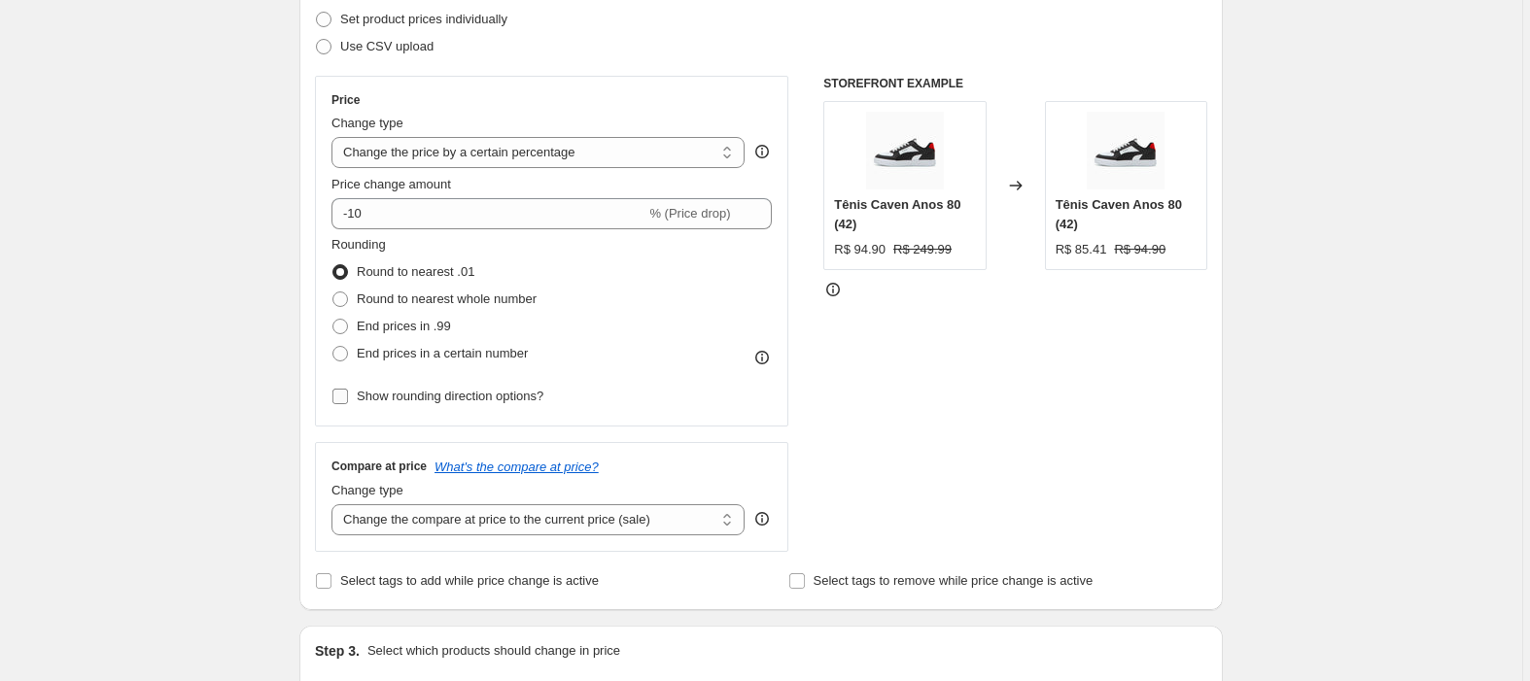
scroll to position [259, 0]
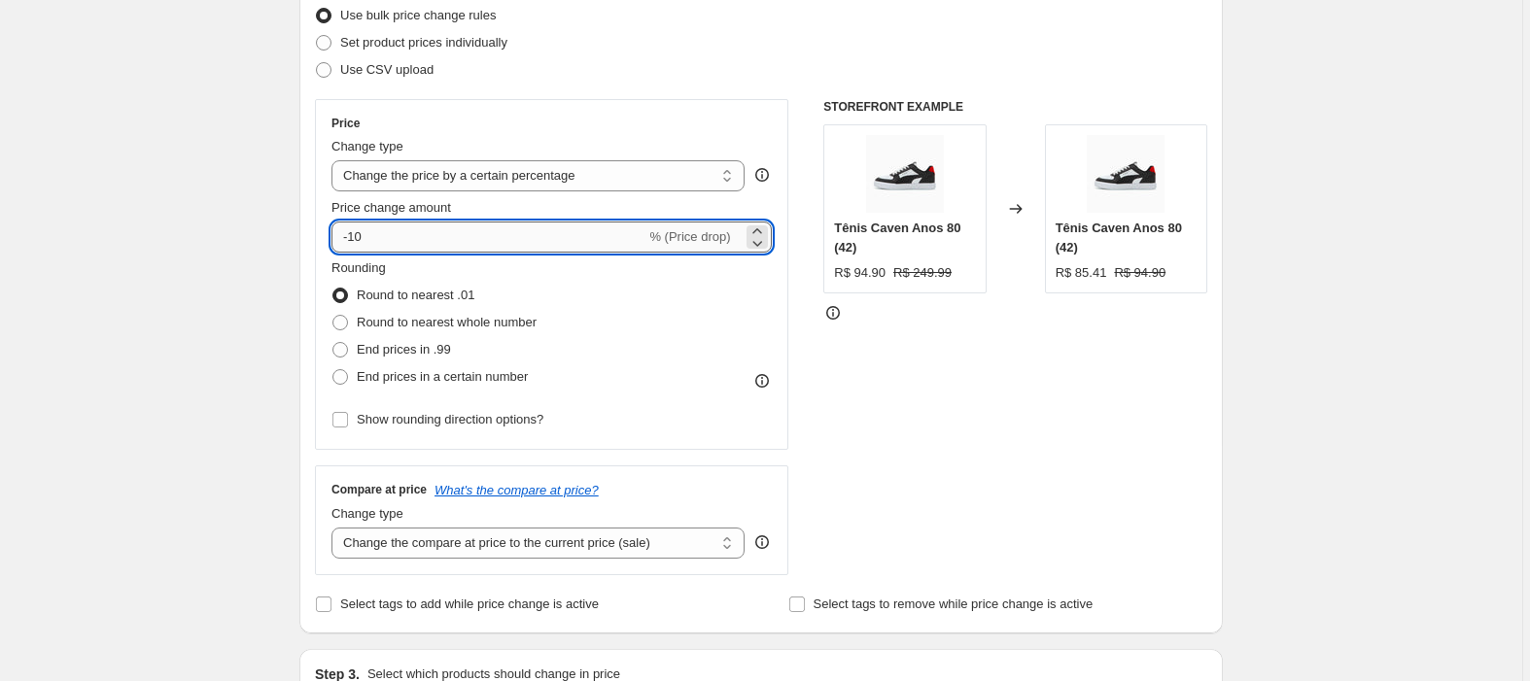
click at [404, 245] on input "-10" at bounding box center [488, 237] width 314 height 31
click at [611, 118] on div "Price" at bounding box center [551, 124] width 440 height 16
click at [447, 242] on input "-13" at bounding box center [488, 237] width 314 height 31
click at [1066, 416] on div "STOREFRONT EXAMPLE Tênis Caven Anos 80 (42) R$ 94.90 R$ 249.99 Changed to Tênis…" at bounding box center [1015, 337] width 384 height 476
click at [515, 242] on input "-13" at bounding box center [488, 237] width 314 height 31
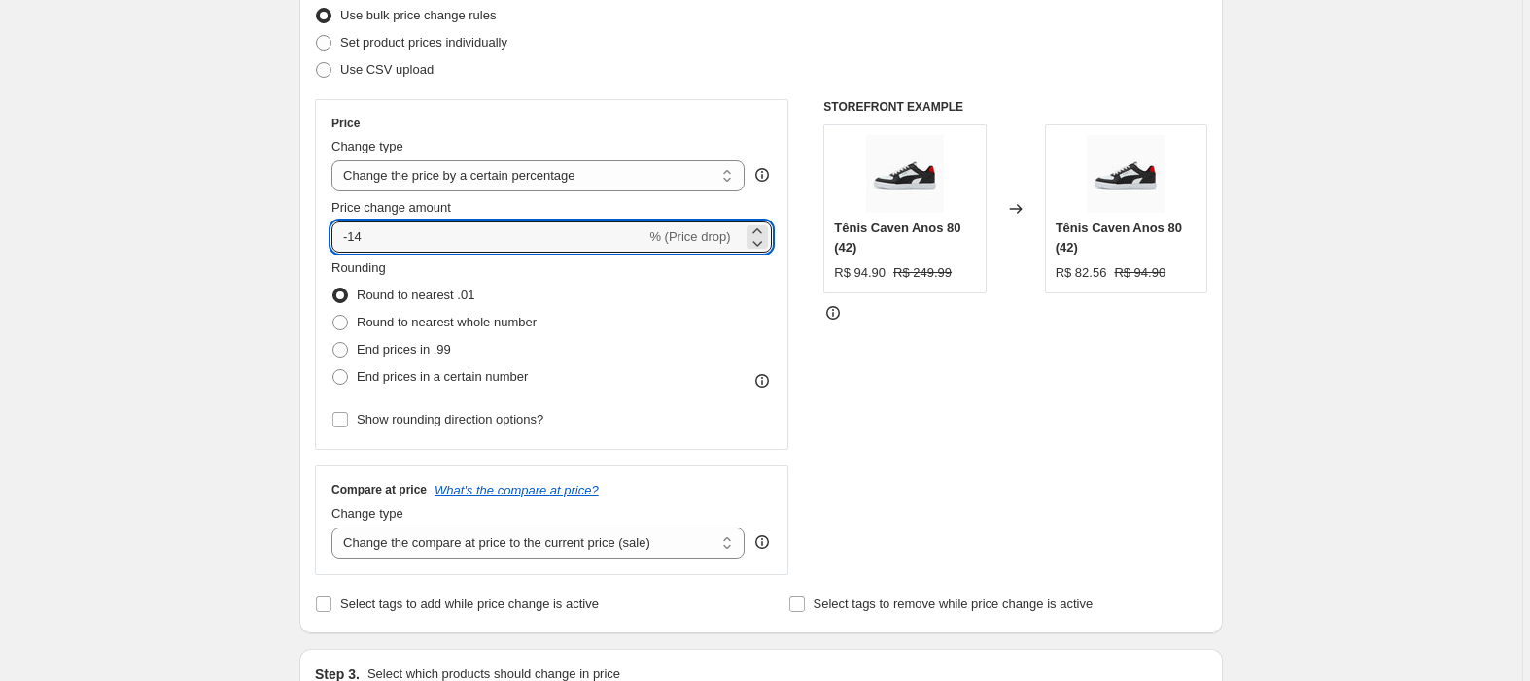
type input "-14"
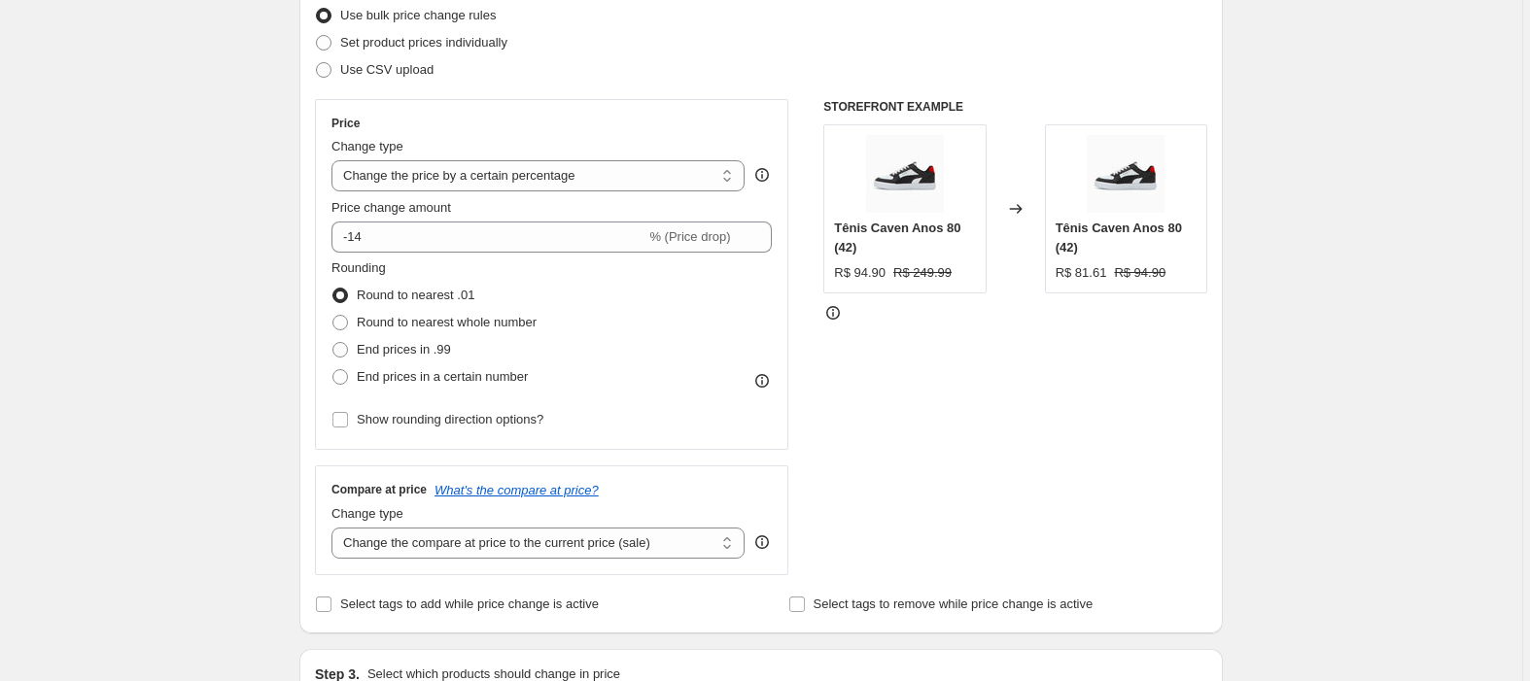
click at [1070, 480] on div "STOREFRONT EXAMPLE Tênis Caven Anos 80 (42) R$ 94.90 R$ 249.99 Changed to Tênis…" at bounding box center [1015, 337] width 384 height 476
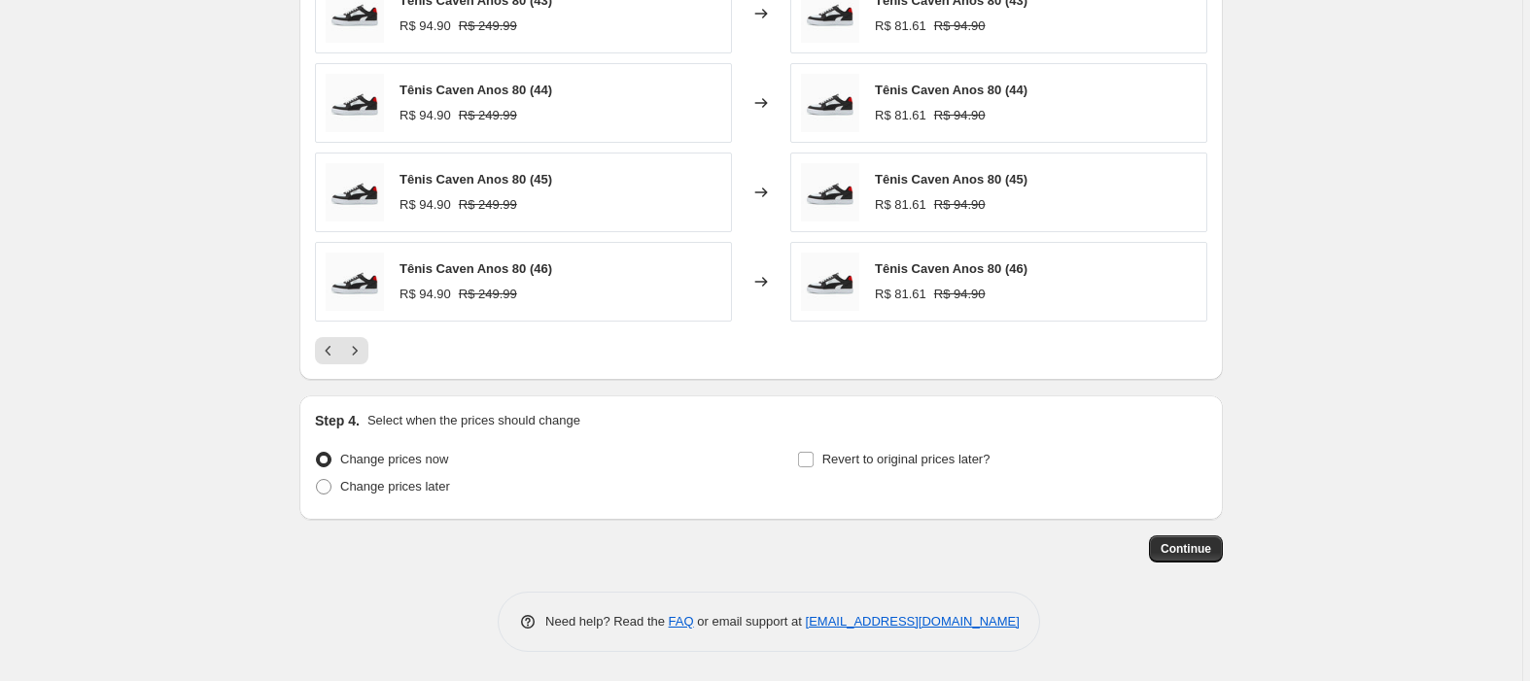
scroll to position [1268, 0]
click at [1199, 540] on button "Continue" at bounding box center [1186, 549] width 74 height 27
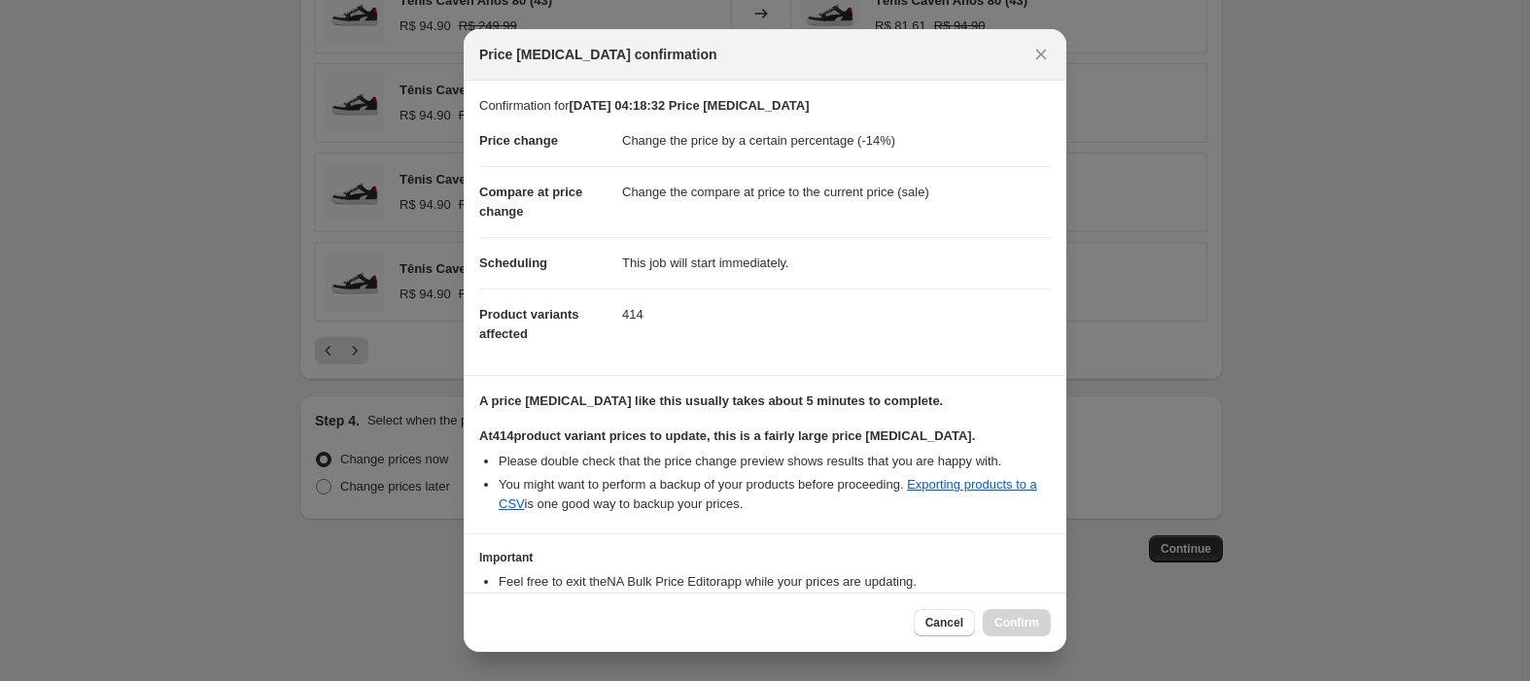
scroll to position [125, 0]
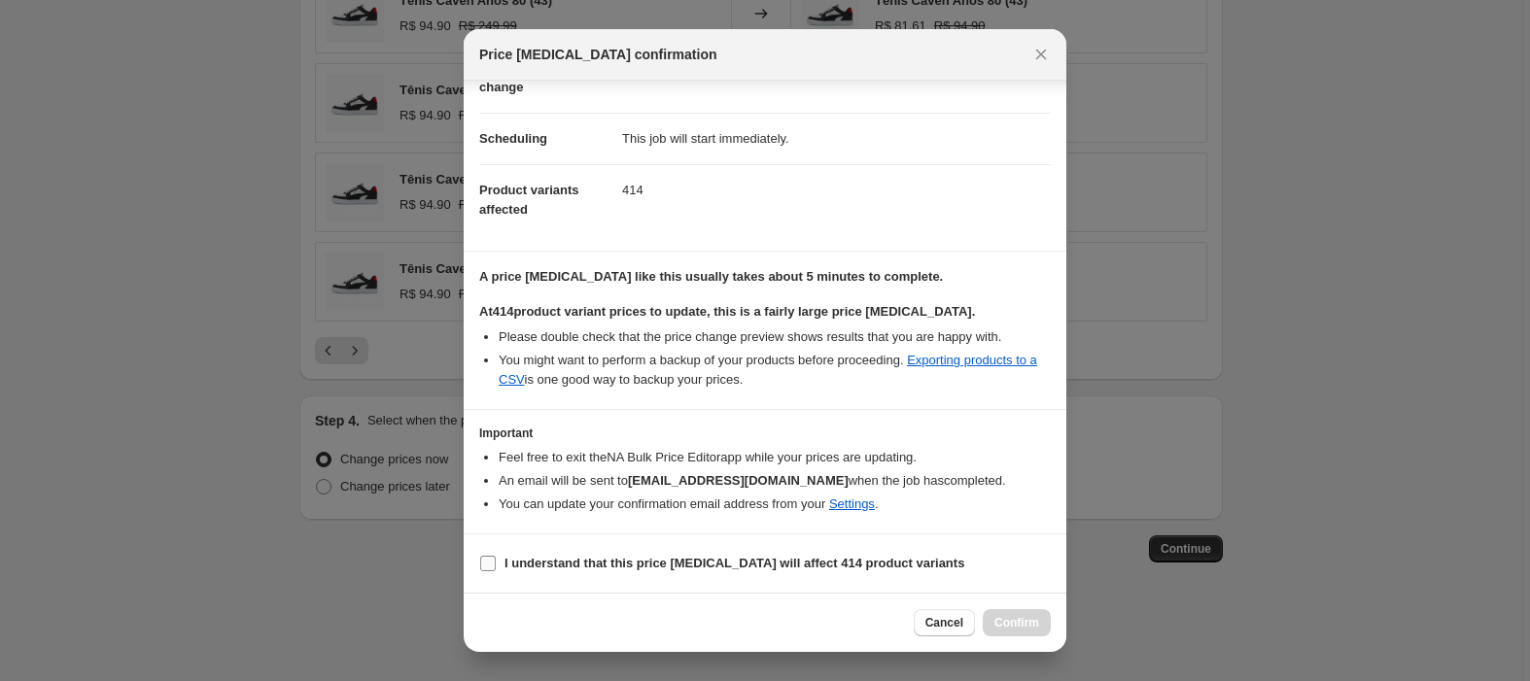
click at [500, 569] on label "I understand that this price [MEDICAL_DATA] will affect 414 product variants" at bounding box center [721, 563] width 485 height 27
click at [496, 569] on input "I understand that this price [MEDICAL_DATA] will affect 414 product variants" at bounding box center [488, 564] width 16 height 16
checkbox input "true"
click at [1003, 623] on span "Confirm" at bounding box center [1016, 623] width 45 height 16
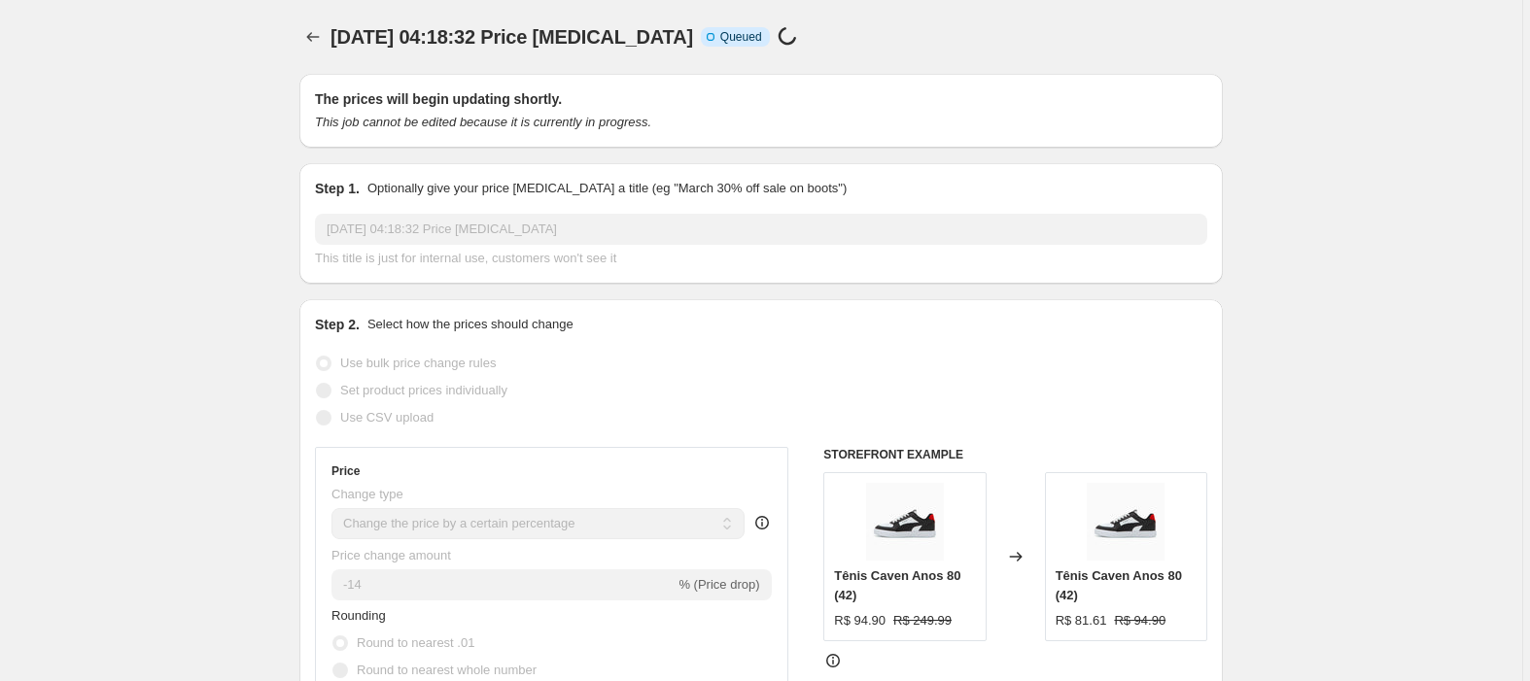
scroll to position [1268, 0]
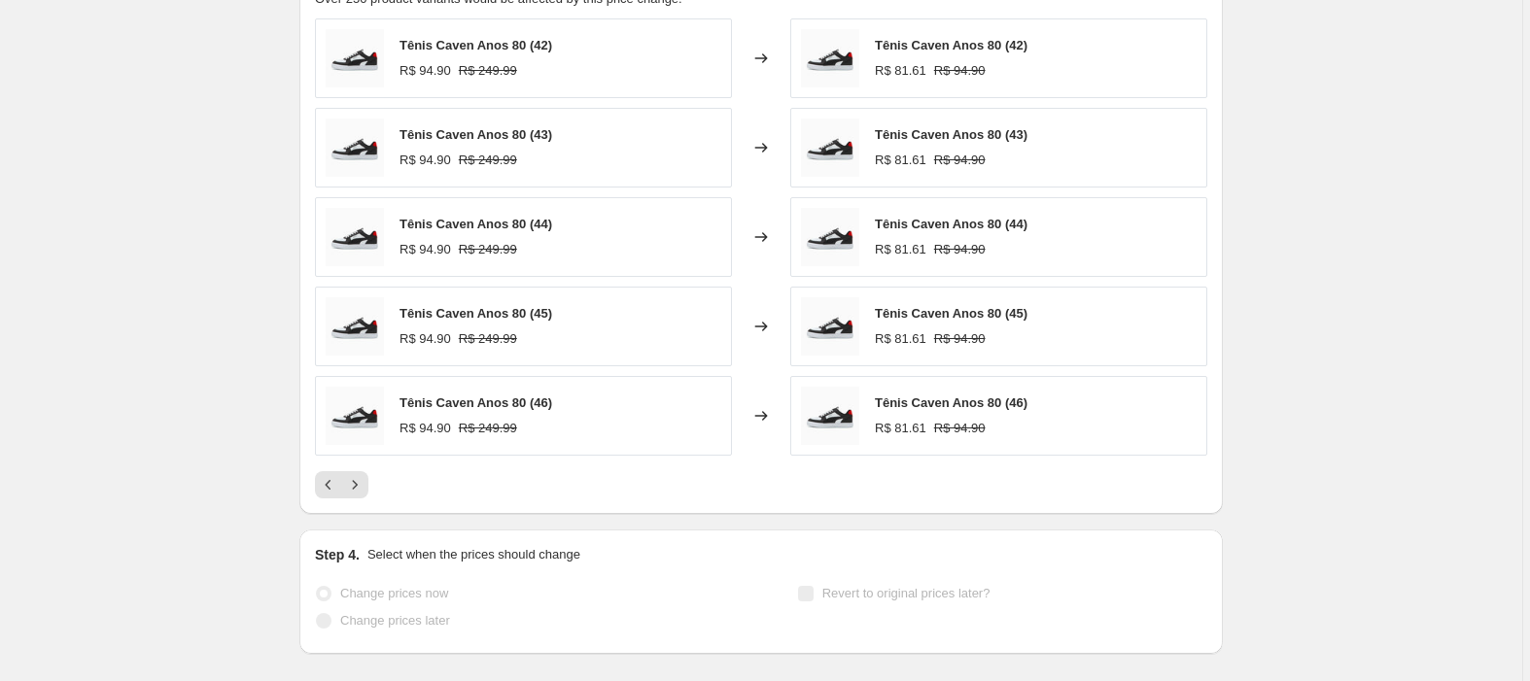
select select "percentage"
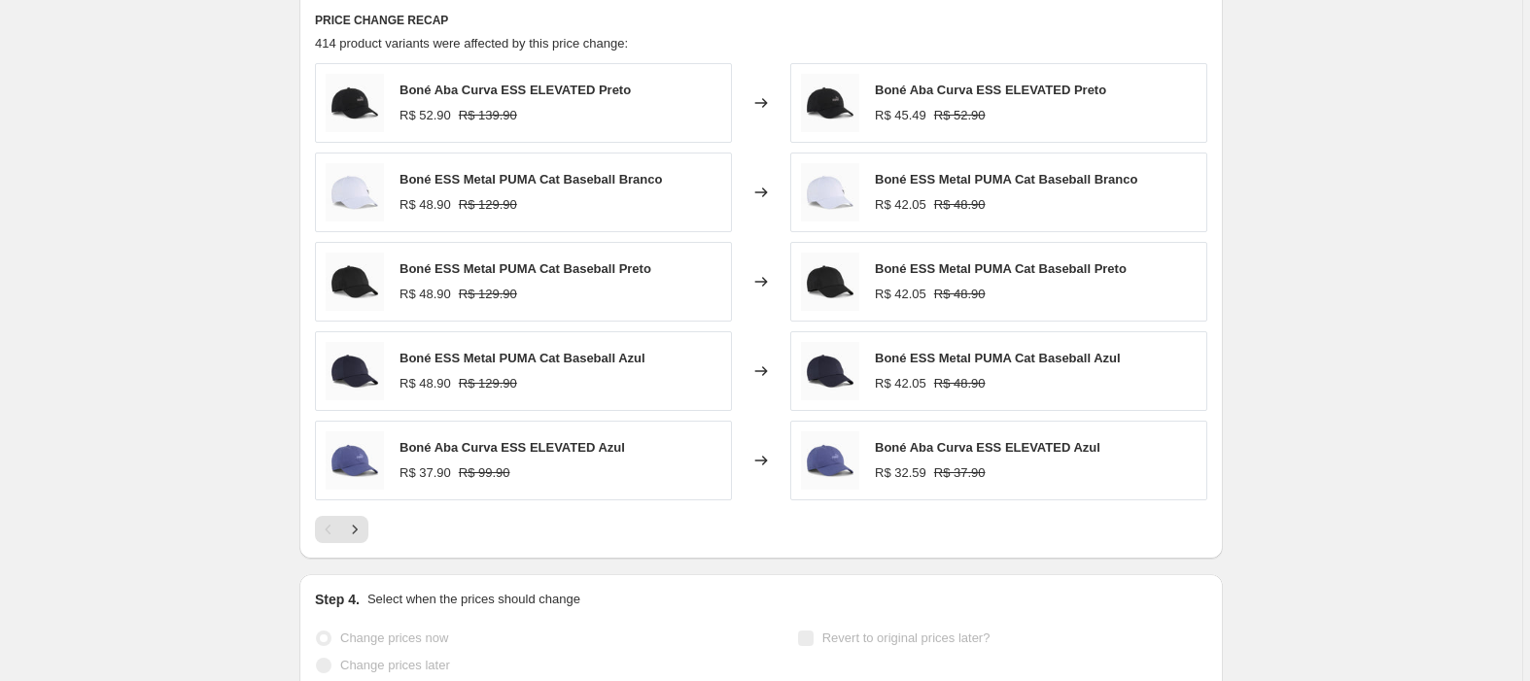
scroll to position [0, 0]
